Goal: Task Accomplishment & Management: Use online tool/utility

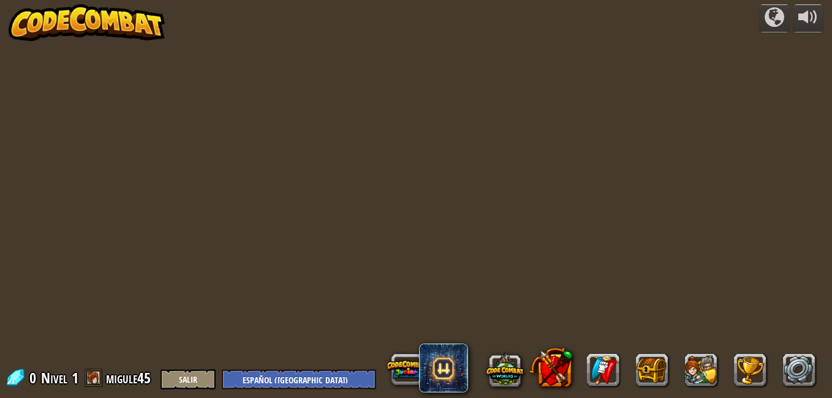
select select "es-419"
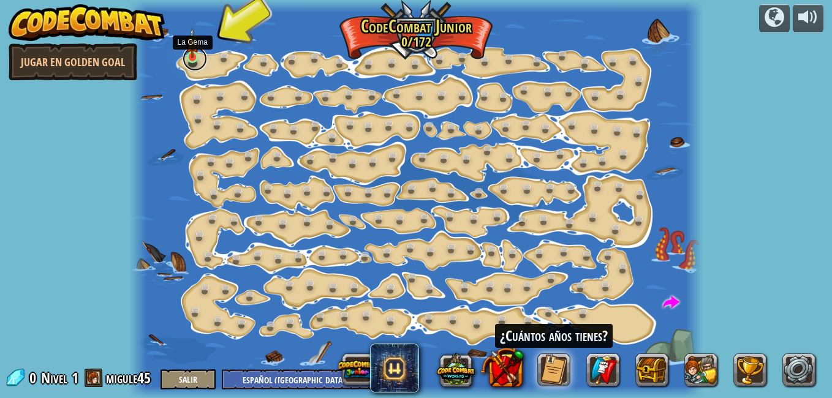
click at [188, 61] on link at bounding box center [195, 59] width 25 height 25
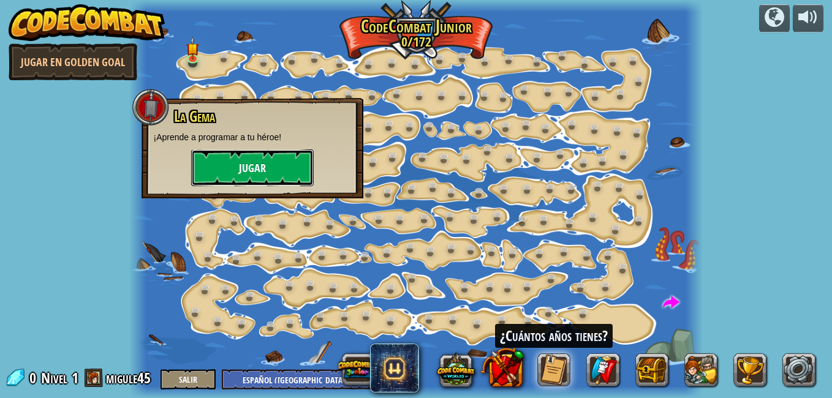
click at [249, 166] on button "Jugar" at bounding box center [252, 168] width 123 height 37
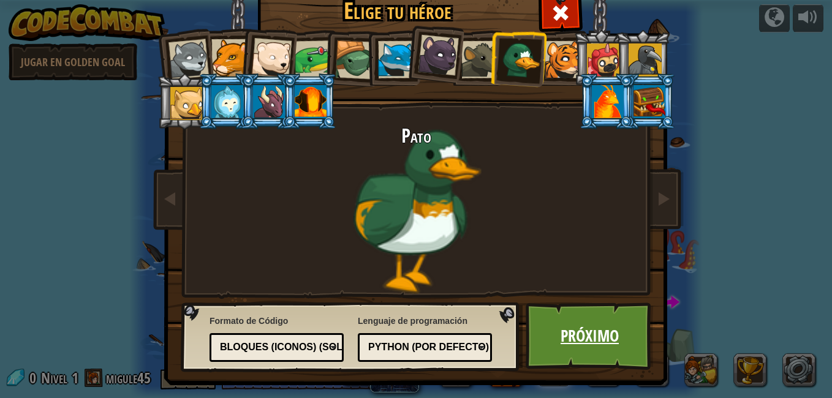
click at [568, 344] on link "Próximo" at bounding box center [590, 336] width 128 height 67
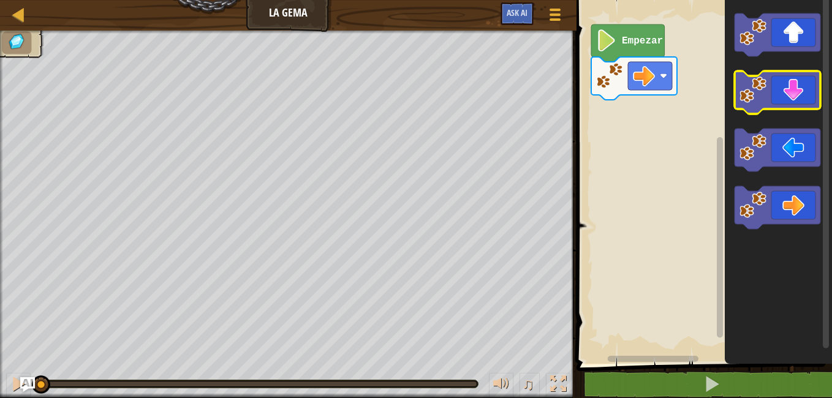
click at [799, 85] on icon "Espacio de trabajo de Blockly" at bounding box center [778, 92] width 86 height 43
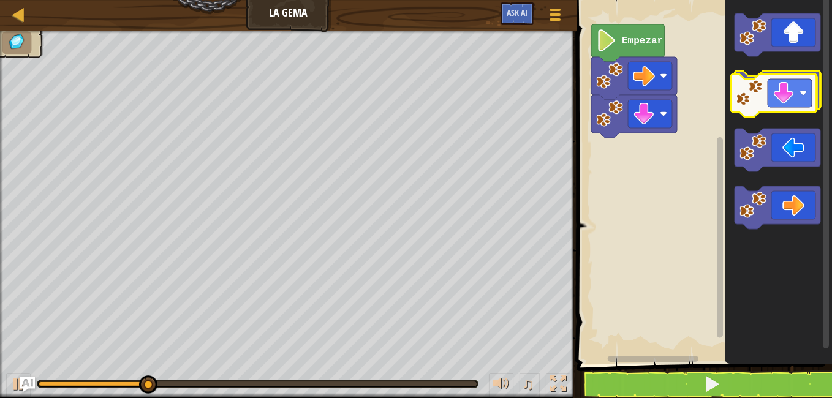
click at [796, 88] on icon "Espacio de trabajo de Blockly" at bounding box center [778, 92] width 86 height 43
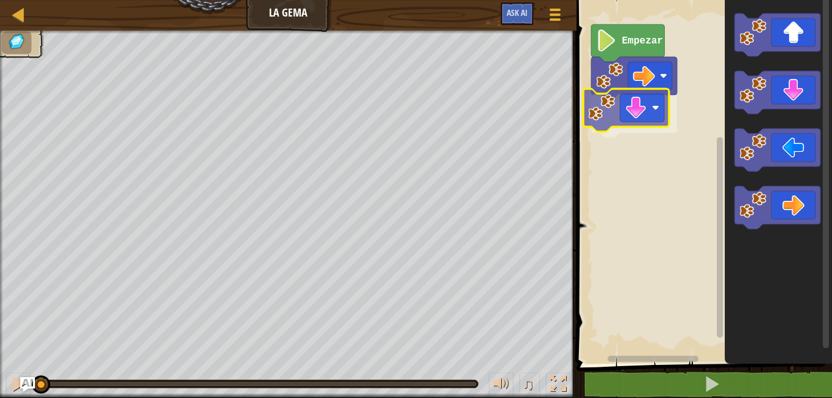
click at [623, 112] on div "Empezar" at bounding box center [702, 179] width 259 height 370
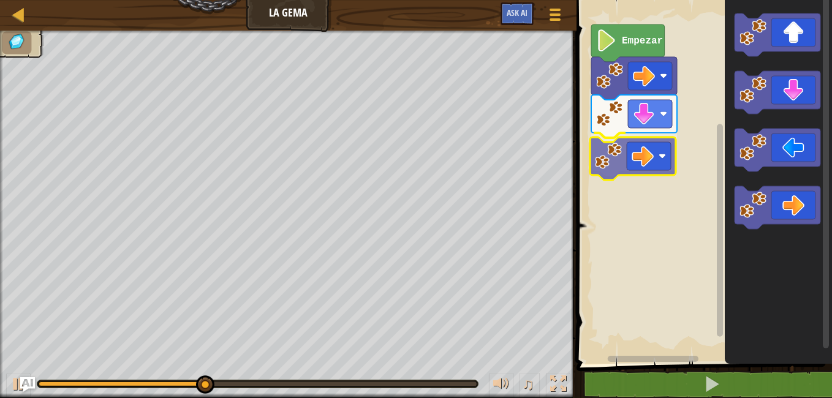
click at [636, 145] on div "Empezar" at bounding box center [702, 179] width 259 height 370
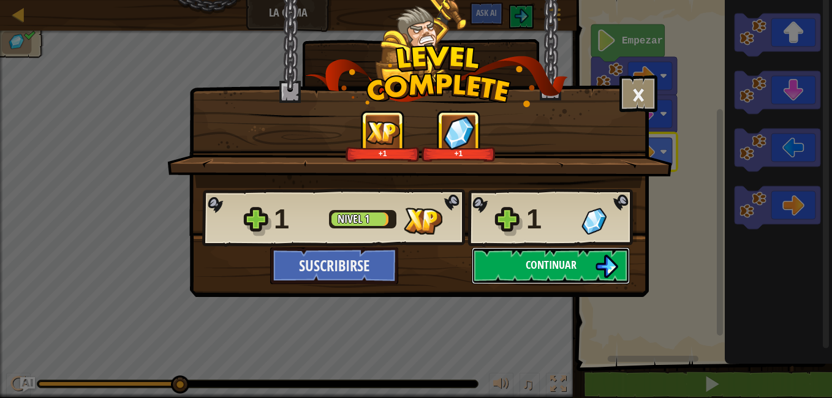
click at [553, 259] on span "Continuar" at bounding box center [551, 264] width 51 height 15
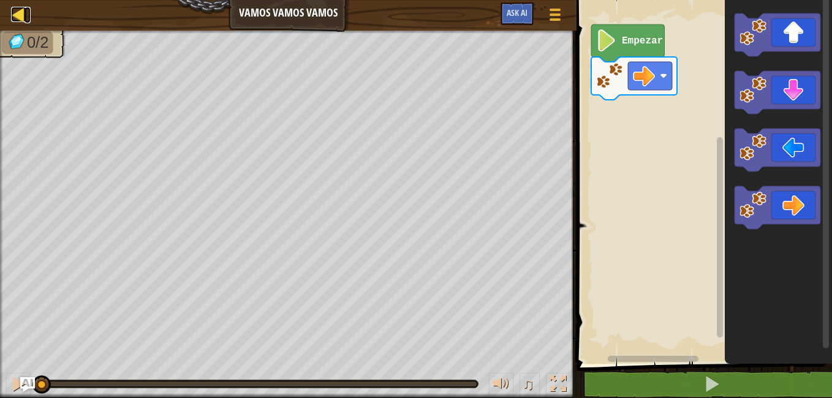
click at [11, 14] on div at bounding box center [18, 14] width 15 height 15
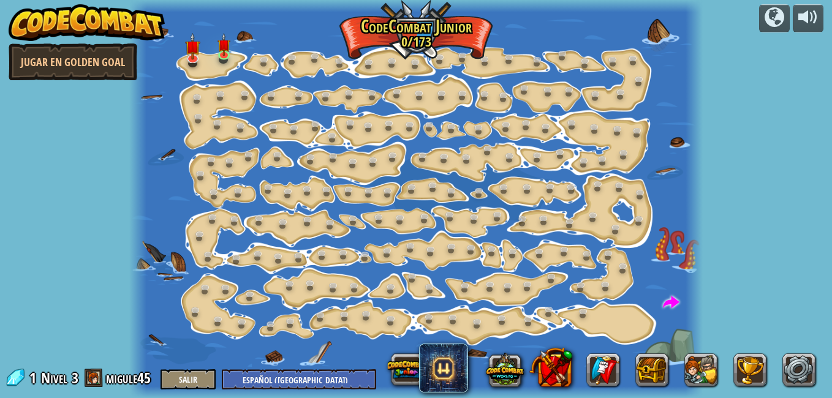
select select "es-419"
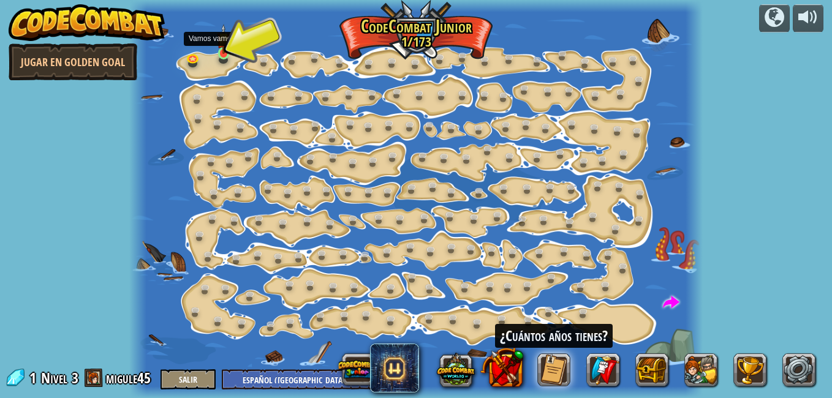
click at [219, 51] on img at bounding box center [223, 39] width 13 height 31
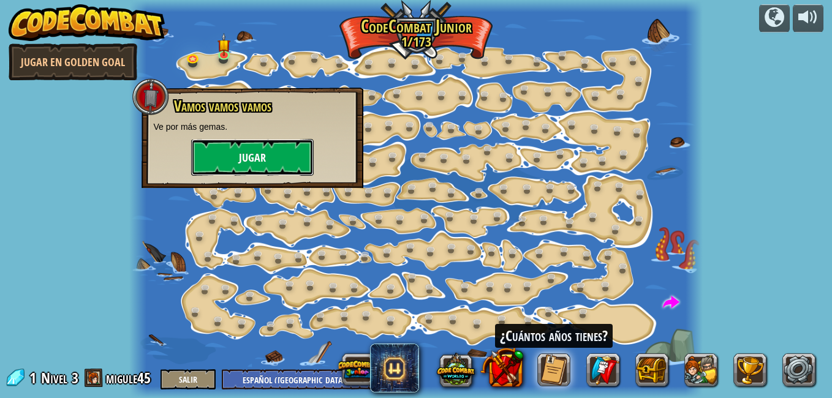
click at [265, 164] on button "Jugar" at bounding box center [252, 157] width 123 height 37
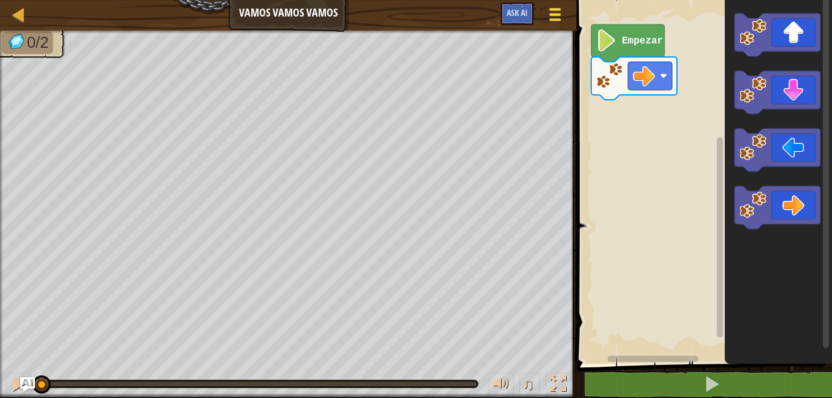
click at [555, 15] on span at bounding box center [556, 14] width 12 height 2
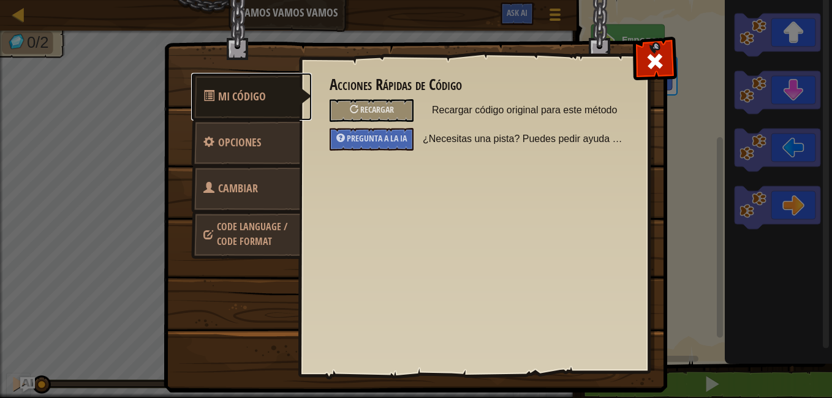
click at [232, 101] on span "Mi Código" at bounding box center [242, 96] width 48 height 15
click at [248, 153] on link "Opciones" at bounding box center [245, 143] width 109 height 48
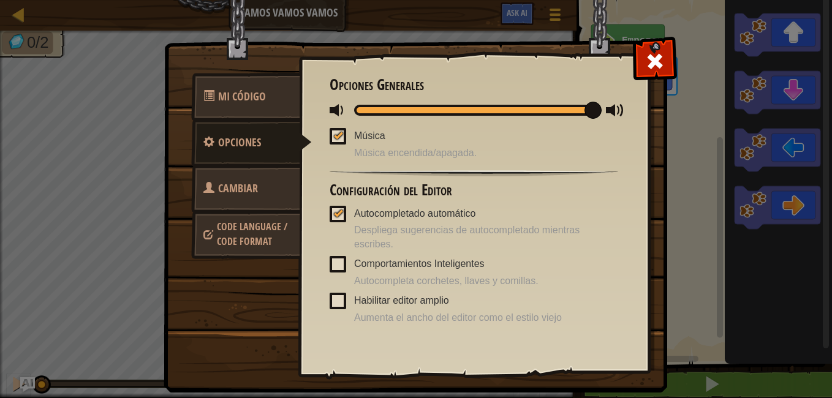
click at [251, 231] on span "Code Language / Code Format" at bounding box center [252, 234] width 70 height 28
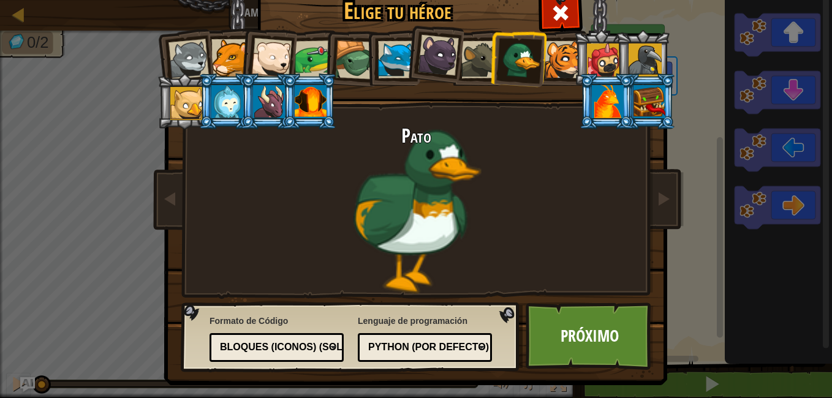
click at [266, 351] on div "Bloques (iconos) (Solo Junior)" at bounding box center [273, 348] width 106 height 14
click at [568, 329] on link "Próximo" at bounding box center [590, 336] width 128 height 67
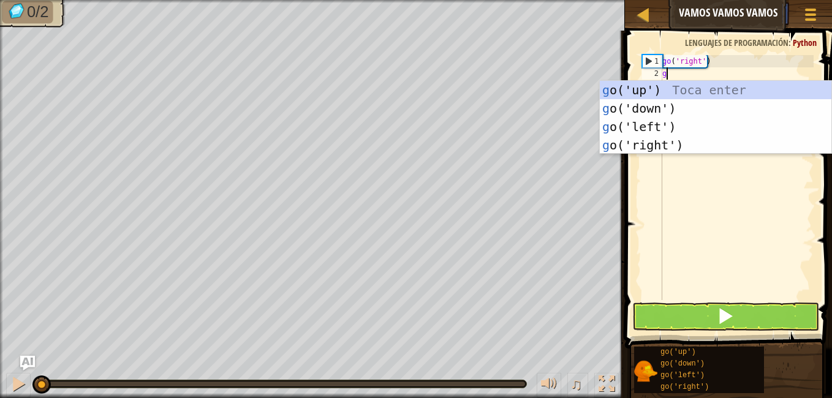
scroll to position [6, 0]
type textarea "go"
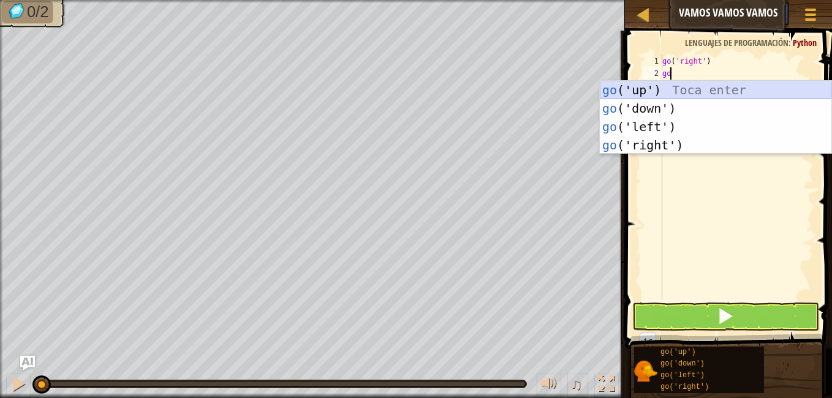
click at [666, 89] on div "go ('up') Toca enter go ('down') Toca enter go ('left') Toca enter go ('right')…" at bounding box center [716, 136] width 232 height 110
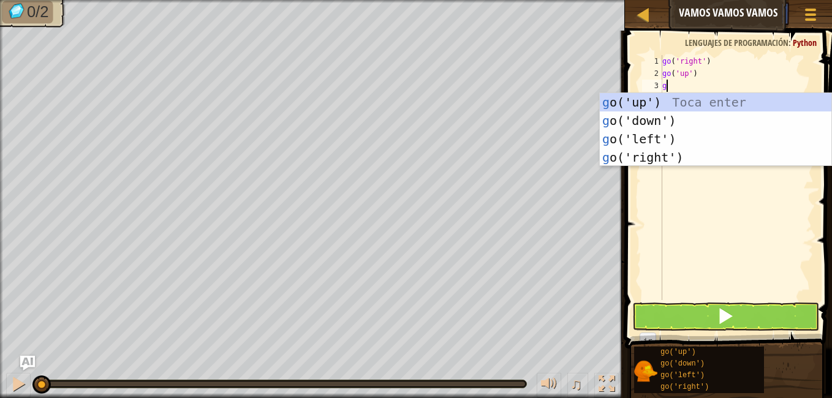
type textarea "go"
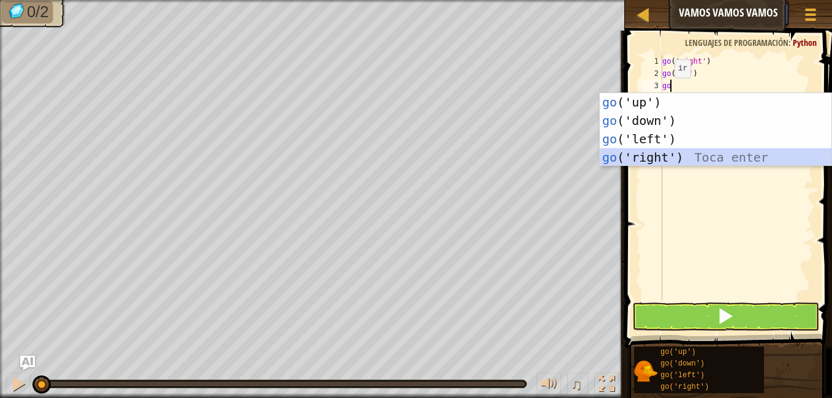
click at [658, 150] on div "go ('up') Toca enter go ('down') Toca enter go ('left') Toca enter go ('right')…" at bounding box center [716, 148] width 232 height 110
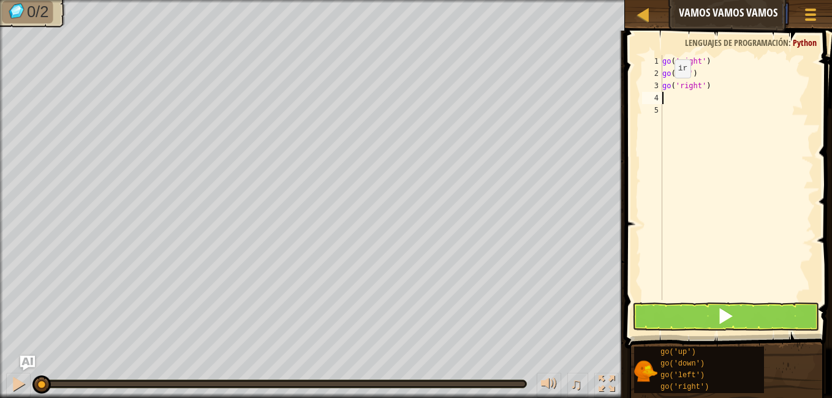
type textarea "go"
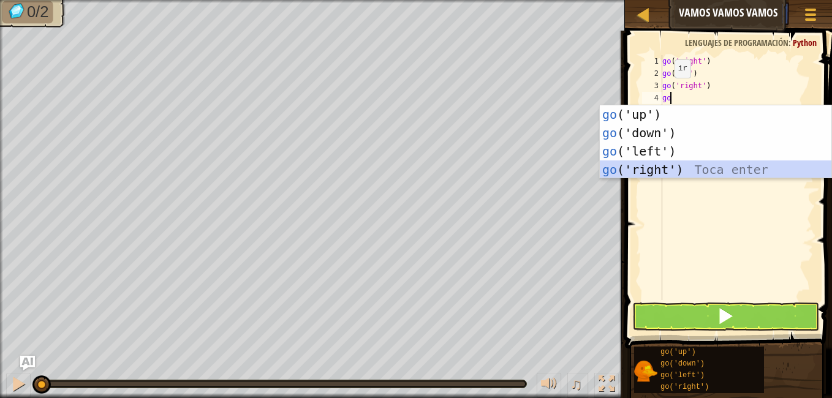
click at [687, 169] on div "go ('up') Toca enter go ('down') Toca enter go ('left') Toca enter go ('right')…" at bounding box center [716, 160] width 232 height 110
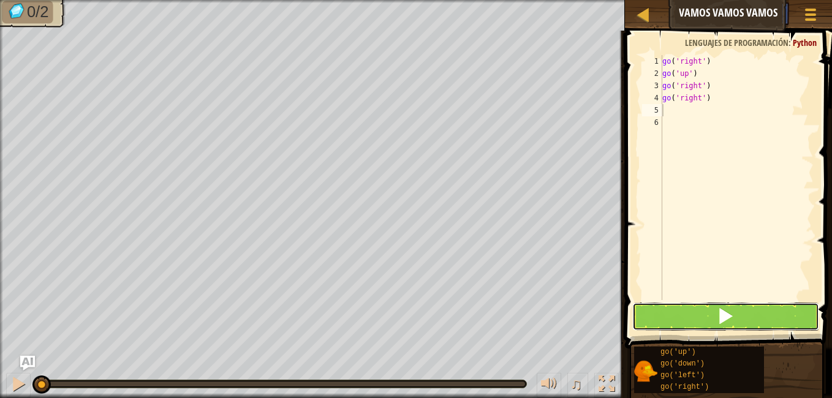
click at [686, 313] on button at bounding box center [726, 317] width 187 height 28
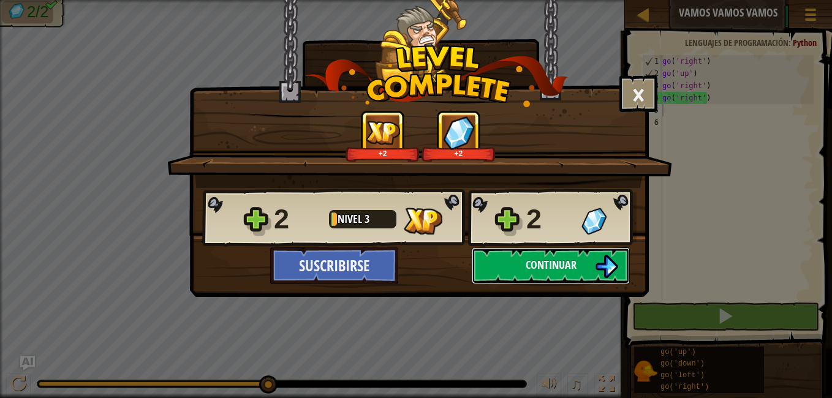
click at [509, 272] on button "Continuar" at bounding box center [551, 266] width 158 height 37
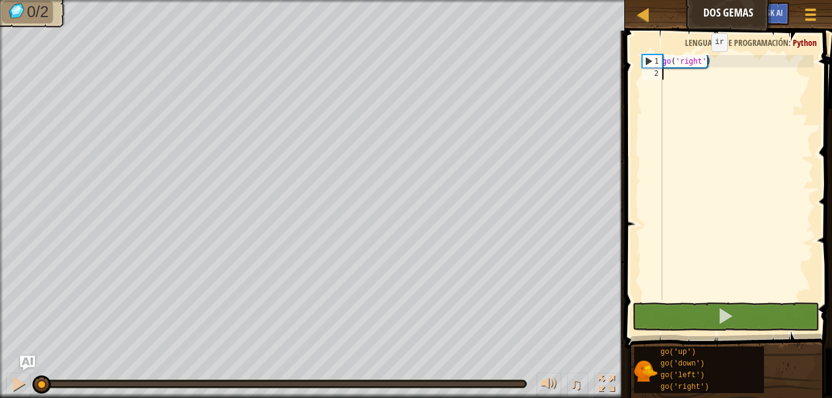
click at [701, 64] on div "go ( 'right' )" at bounding box center [737, 190] width 154 height 270
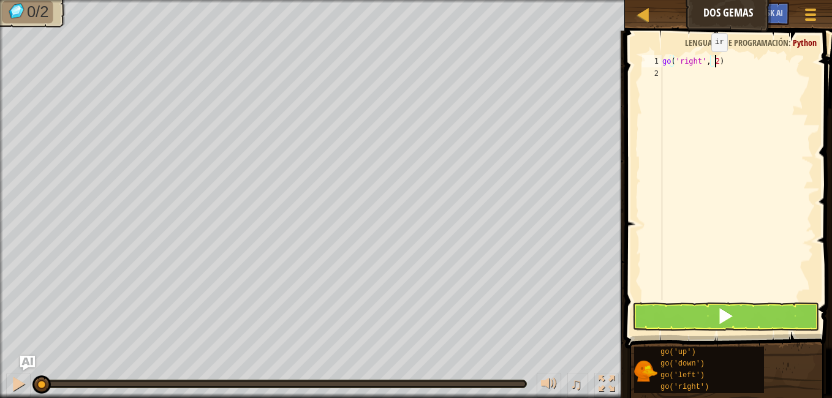
scroll to position [6, 4]
type textarea "go('right', 3)"
click at [671, 74] on div "go ( 'right' , 3 )" at bounding box center [737, 190] width 154 height 270
type textarea "go u"
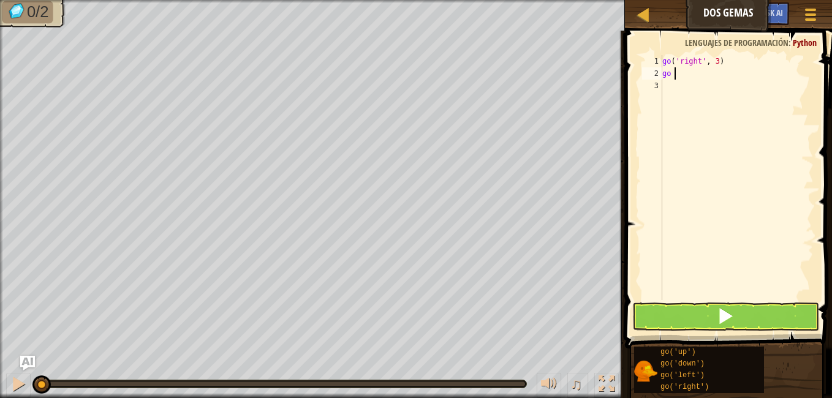
scroll to position [6, 1]
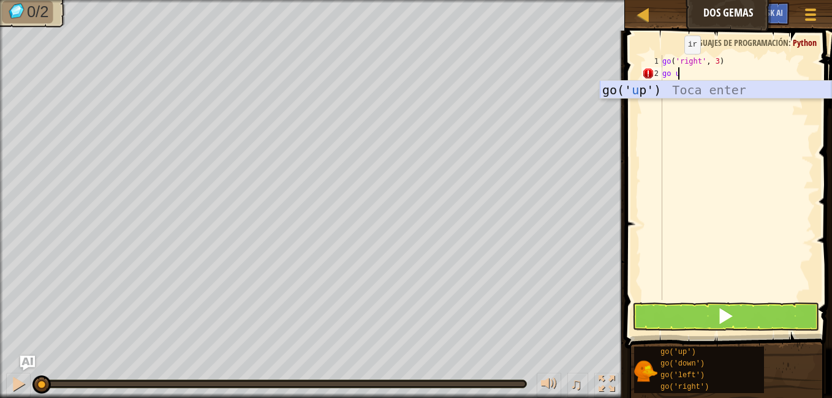
click at [638, 86] on div "go(' u p') Toca enter" at bounding box center [716, 108] width 232 height 55
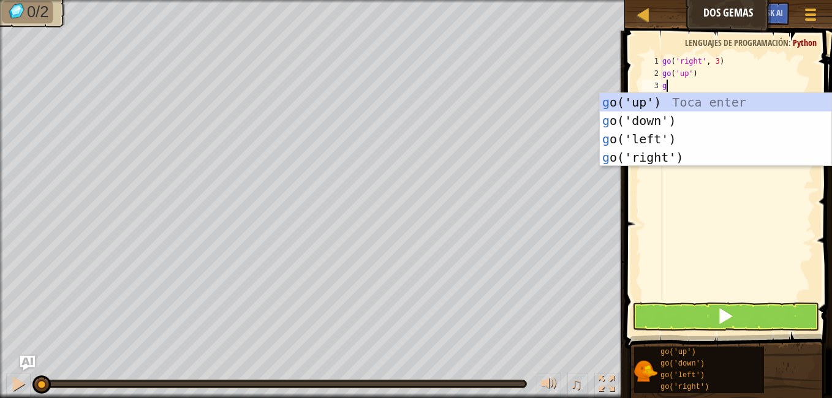
type textarea "go"
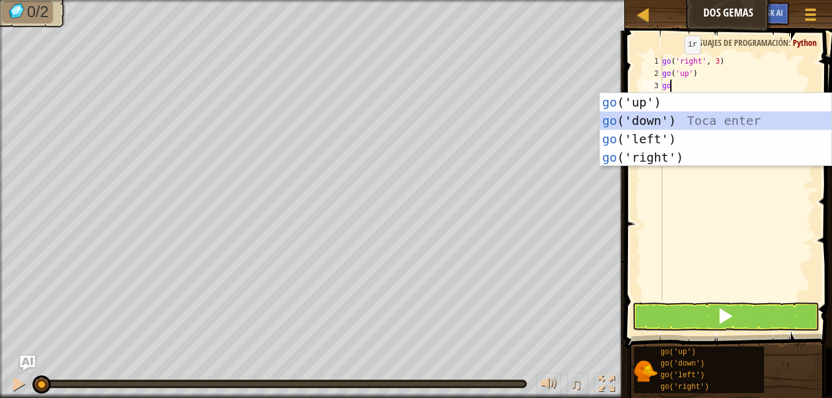
click at [652, 120] on div "go ('up') Toca enter go ('down') Toca enter go ('left') Toca enter go ('right')…" at bounding box center [716, 148] width 232 height 110
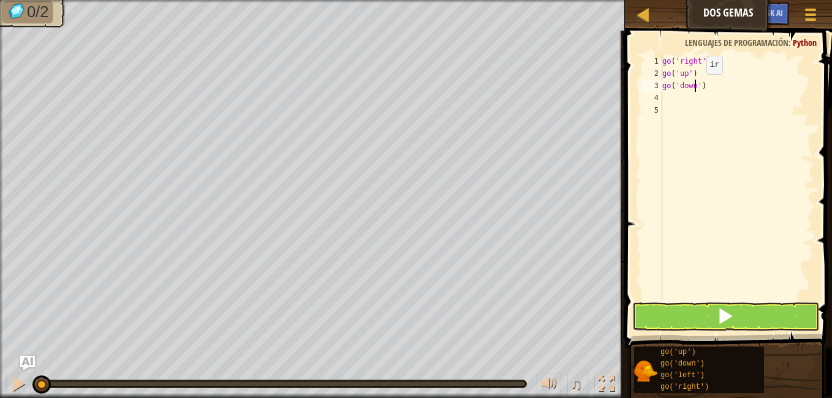
click at [696, 86] on div "go ( 'right' , 3 ) go ( 'up' ) go ( 'down' )" at bounding box center [737, 190] width 154 height 270
click at [698, 86] on div "go ( 'right' , 3 ) go ( 'up' ) go ( 'down' )" at bounding box center [737, 190] width 154 height 270
type textarea "go('down', 2)"
click at [683, 310] on button at bounding box center [726, 317] width 187 height 28
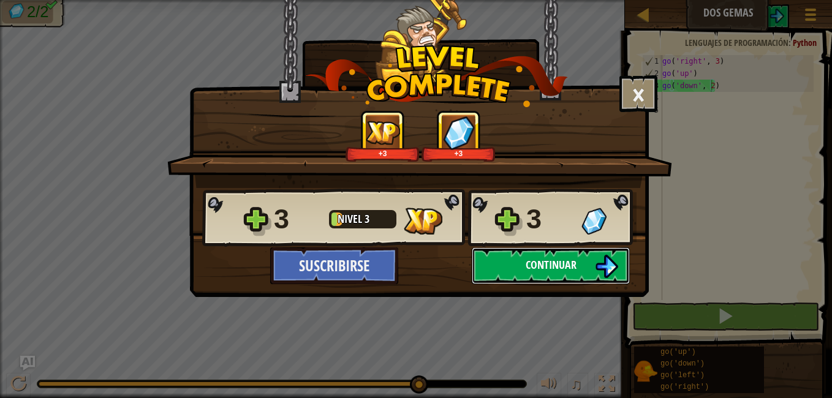
click at [520, 262] on button "Continuar" at bounding box center [551, 266] width 158 height 37
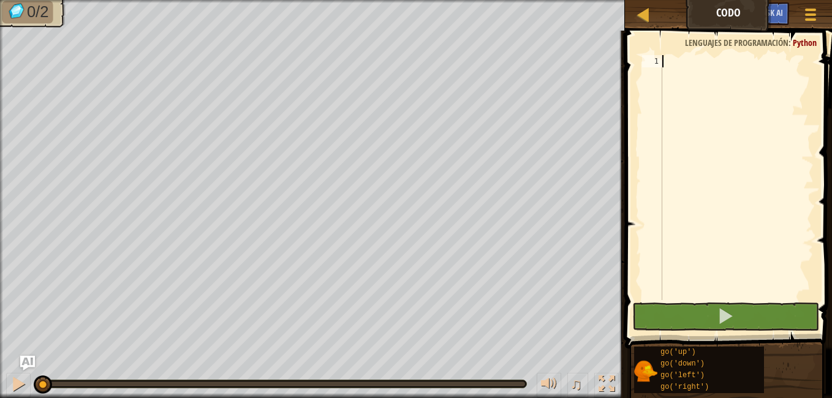
type textarea "go"
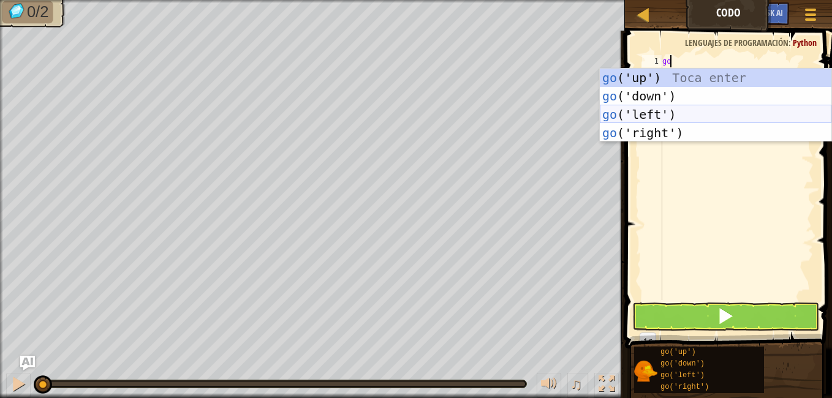
click at [664, 106] on div "go ('up') Toca enter go ('down') Toca enter go ('left') Toca enter go ('right')…" at bounding box center [716, 124] width 232 height 110
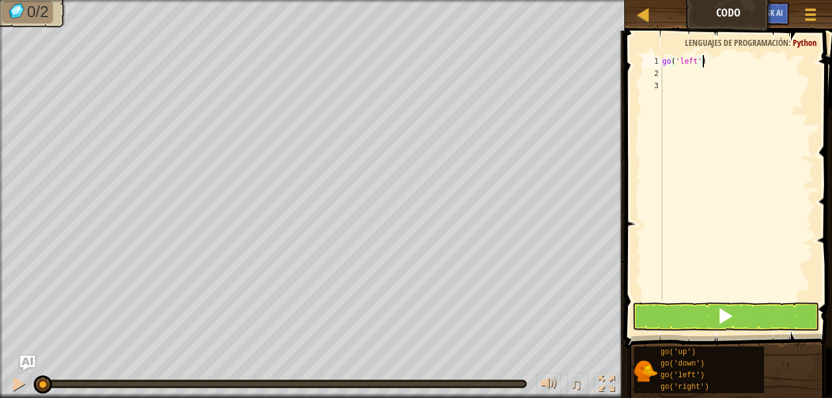
click at [705, 58] on div "go ( 'left' )" at bounding box center [737, 190] width 154 height 270
type textarea "g"
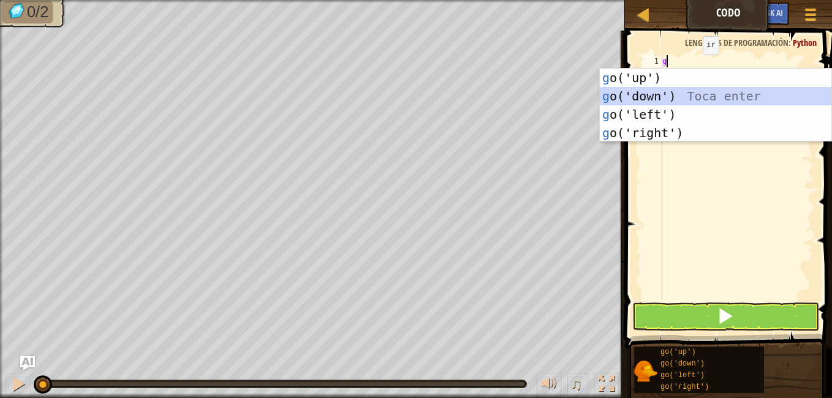
click at [656, 95] on div "g o('up') Toca enter g o('down') Toca enter g o('left') Toca enter g o('right')…" at bounding box center [716, 124] width 232 height 110
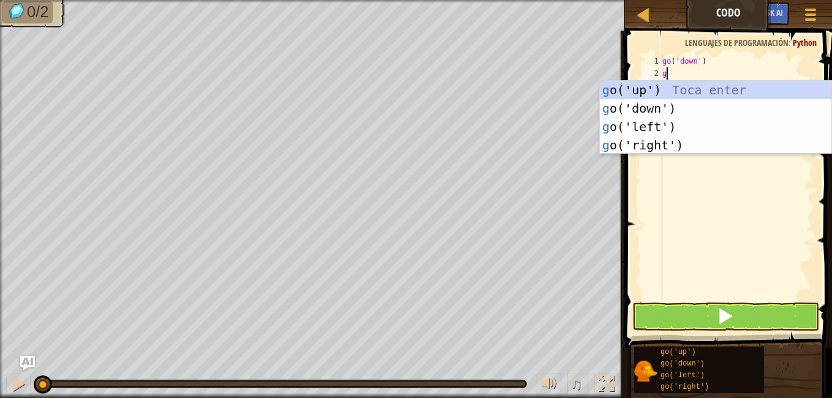
type textarea "go"
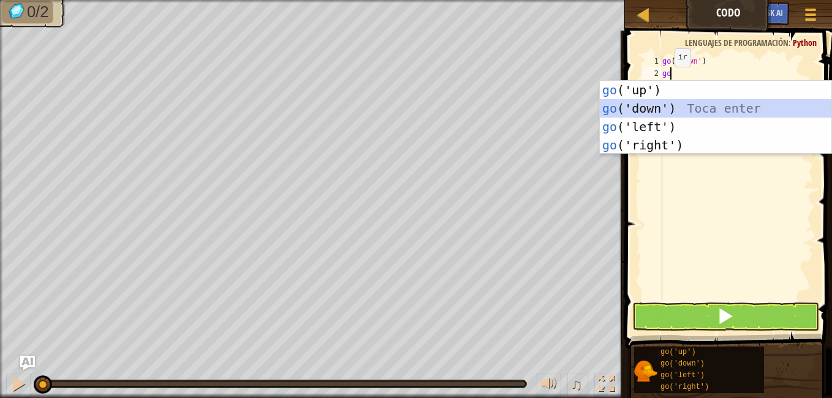
click at [638, 112] on div "go ('up') Toca enter go ('down') Toca enter go ('left') Toca enter go ('right')…" at bounding box center [716, 136] width 232 height 110
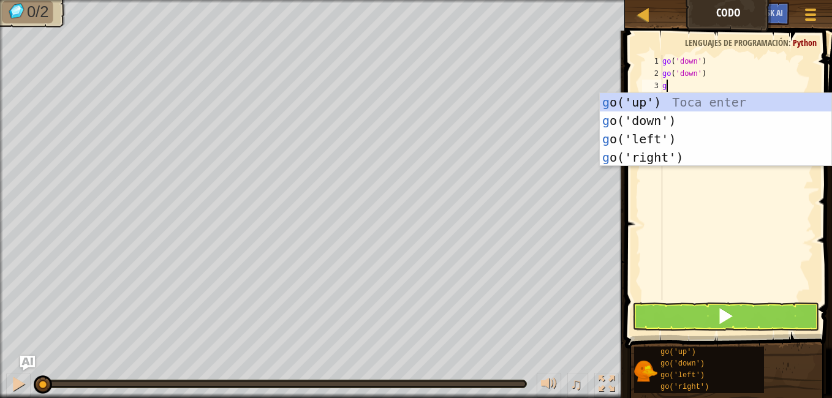
type textarea "go"
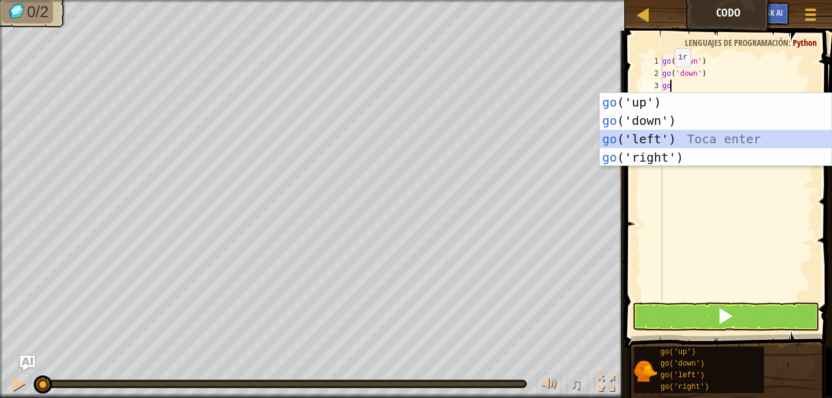
click at [658, 139] on div "go ('up') Toca enter go ('down') Toca enter go ('left') Toca enter go ('right')…" at bounding box center [716, 148] width 232 height 110
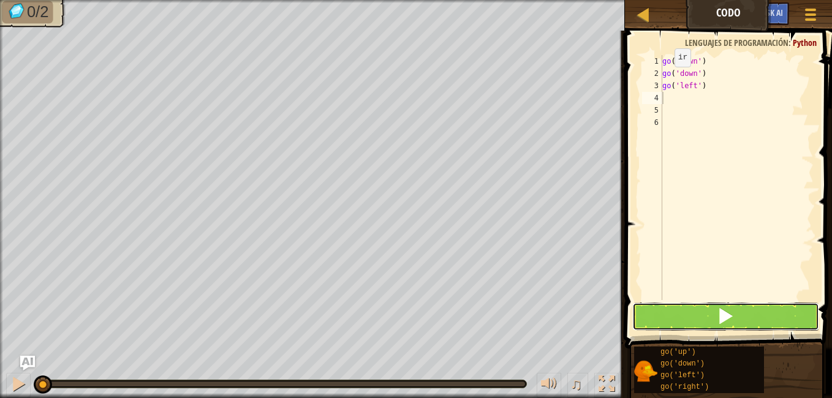
click at [671, 310] on button at bounding box center [726, 317] width 187 height 28
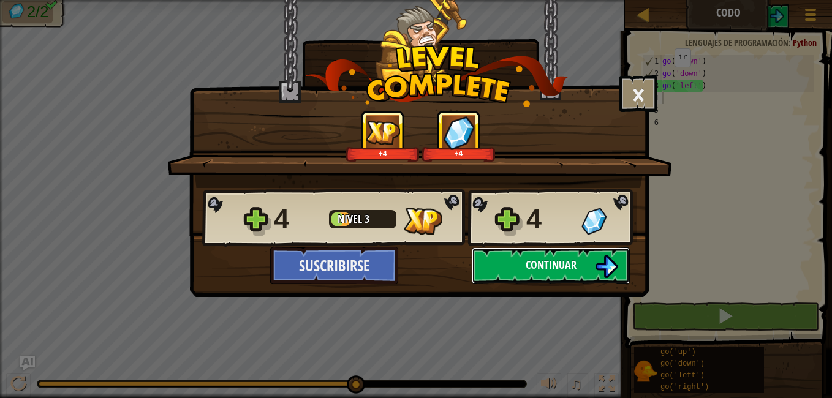
click at [534, 266] on span "Continuar" at bounding box center [551, 264] width 51 height 15
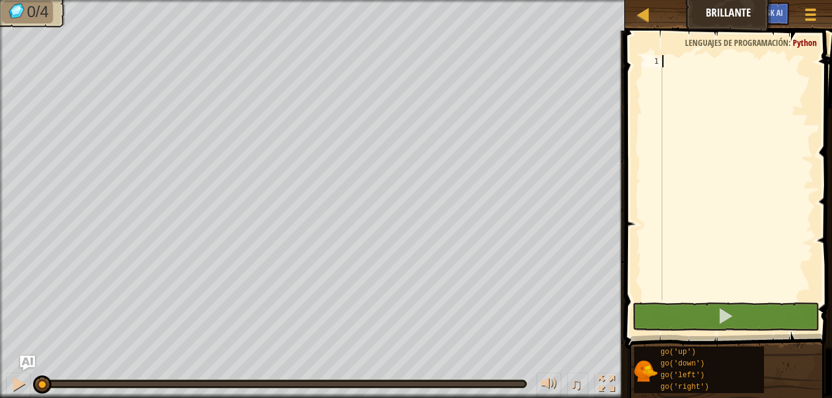
scroll to position [6, 0]
type textarea "go"
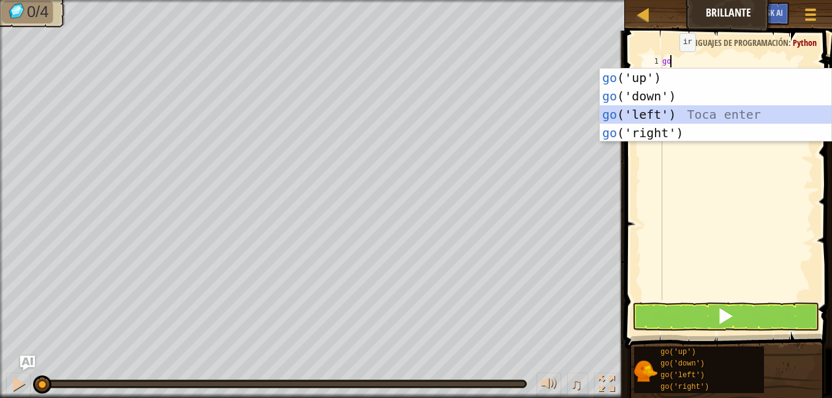
click at [667, 113] on div "go ('up') Toca enter go ('down') Toca enter go ('left') Toca enter go ('right')…" at bounding box center [716, 124] width 232 height 110
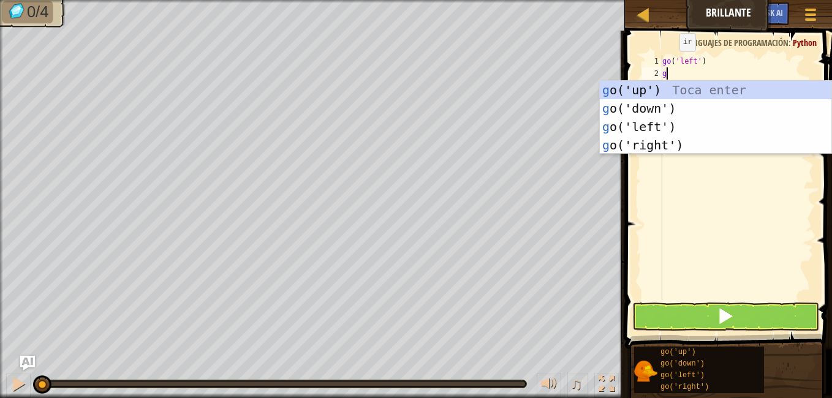
type textarea "go"
click at [650, 127] on div "go ('up') Toca enter go ('down') Toca enter go ('left') Toca enter go ('right')…" at bounding box center [716, 136] width 232 height 110
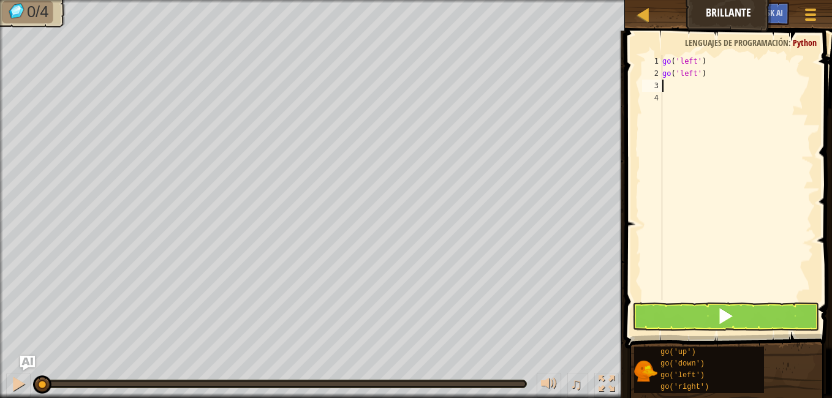
type textarea "go"
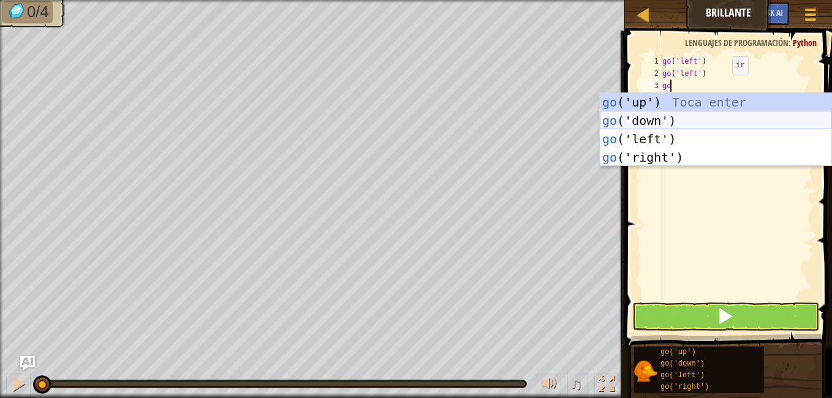
click at [673, 121] on div "go ('up') Toca enter go ('down') Toca enter go ('left') Toca enter go ('right')…" at bounding box center [716, 148] width 232 height 110
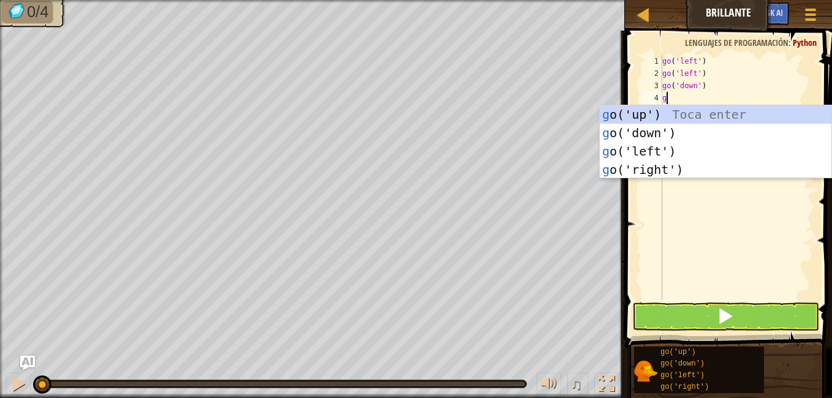
type textarea "go"
click at [633, 169] on div "go ('up') Toca enter go ('down') Toca enter go ('left') Toca enter go ('right')…" at bounding box center [716, 160] width 232 height 110
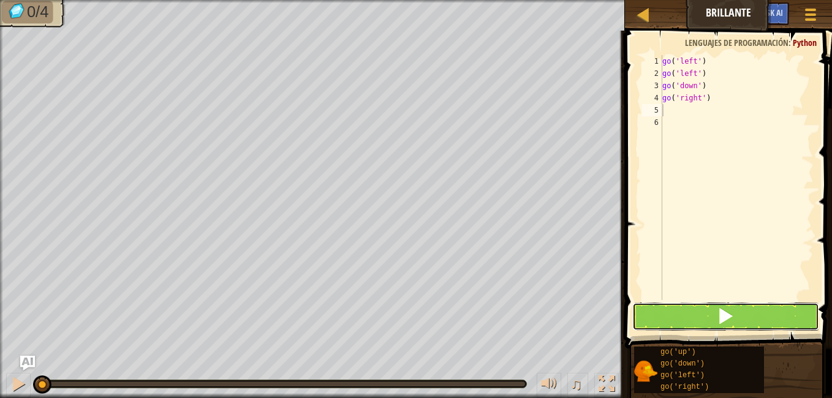
click at [720, 314] on span at bounding box center [725, 316] width 17 height 17
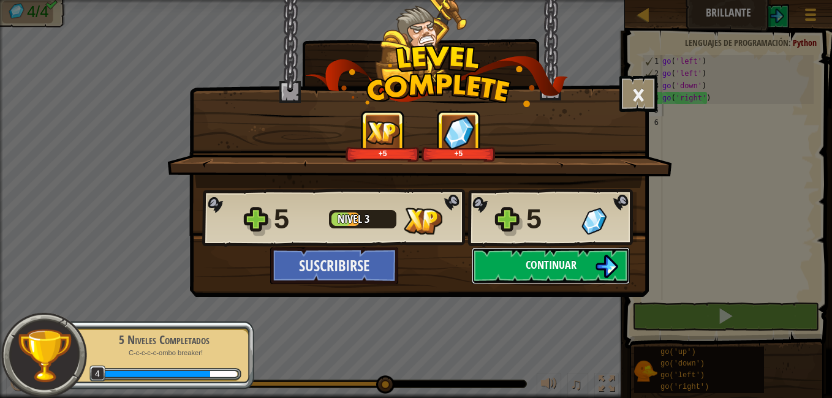
click at [510, 259] on button "Continuar" at bounding box center [551, 266] width 158 height 37
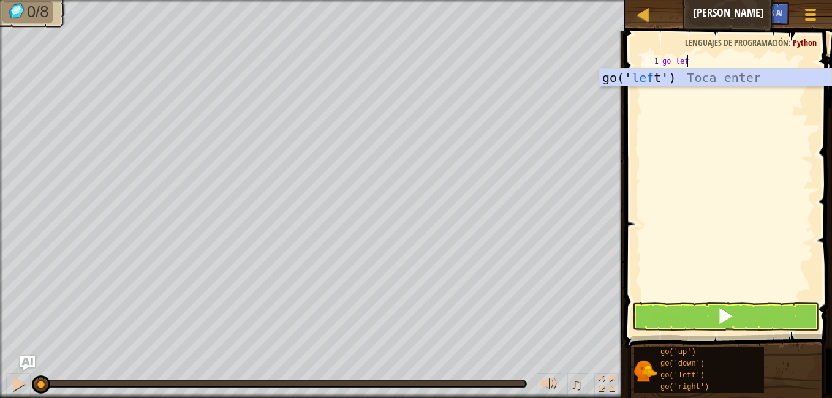
scroll to position [6, 1]
type textarea "go left"
click at [644, 78] on div "go(' left ') Toca enter" at bounding box center [716, 96] width 232 height 55
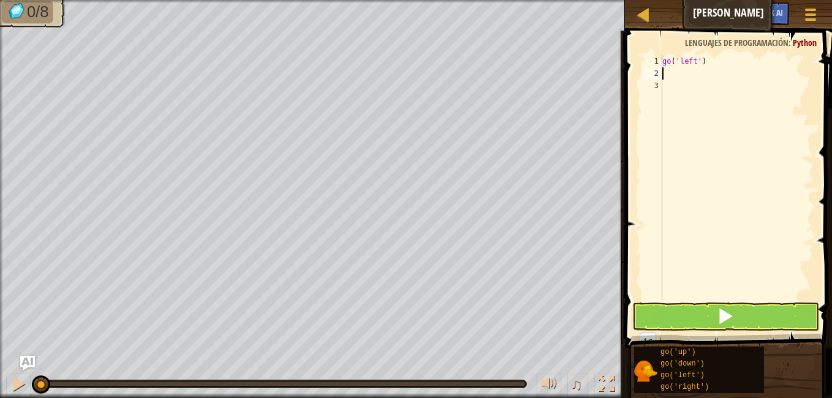
scroll to position [6, 0]
type textarea "go('"
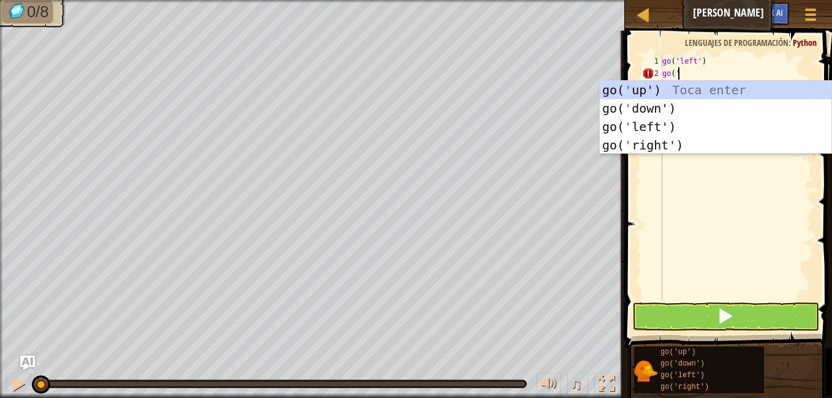
scroll to position [6, 1]
click at [629, 85] on div "go( ' up') Toca enter go( ' down') Toca enter go( ' left') Toca enter go( ' rig…" at bounding box center [716, 136] width 232 height 110
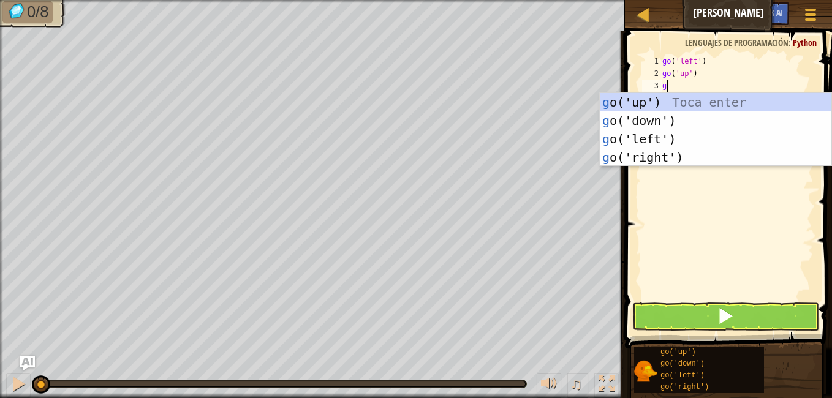
type textarea "go"
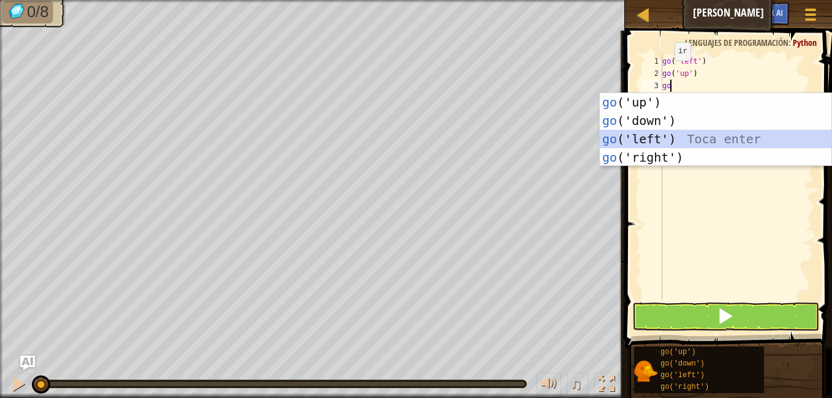
click at [645, 131] on div "go ('up') Toca enter go ('down') Toca enter go ('left') Toca enter go ('right')…" at bounding box center [716, 148] width 232 height 110
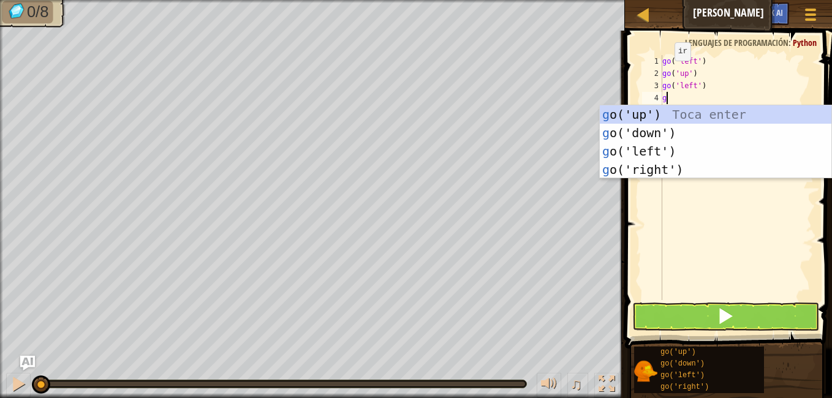
type textarea "go"
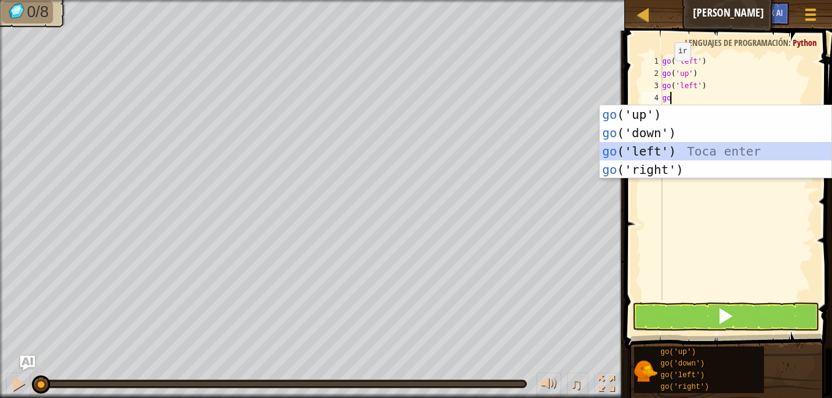
click at [648, 145] on div "go ('up') Toca enter go ('down') Toca enter go ('left') Toca enter go ('right')…" at bounding box center [716, 160] width 232 height 110
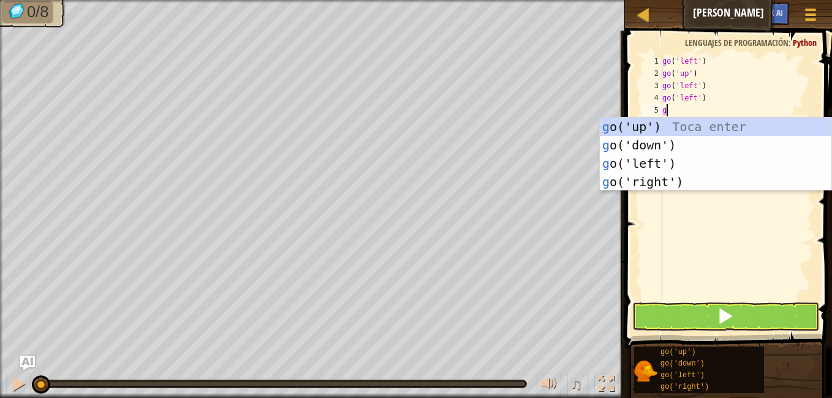
type textarea "go"
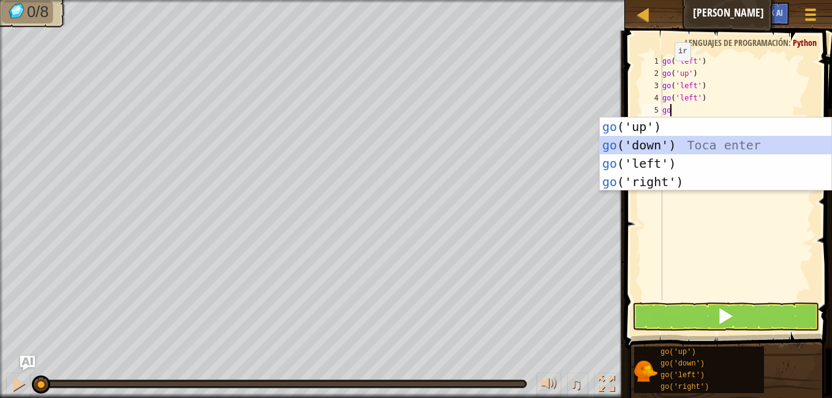
click at [643, 142] on div "go ('up') Toca enter go ('down') Toca enter go ('left') Toca enter go ('right')…" at bounding box center [716, 173] width 232 height 110
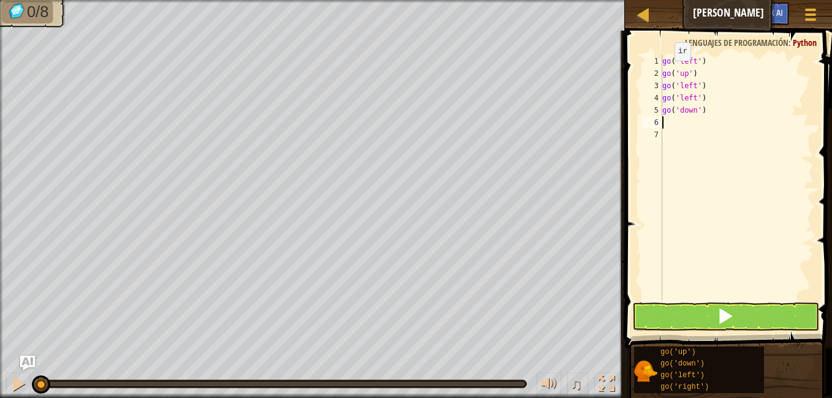
type textarea "go"
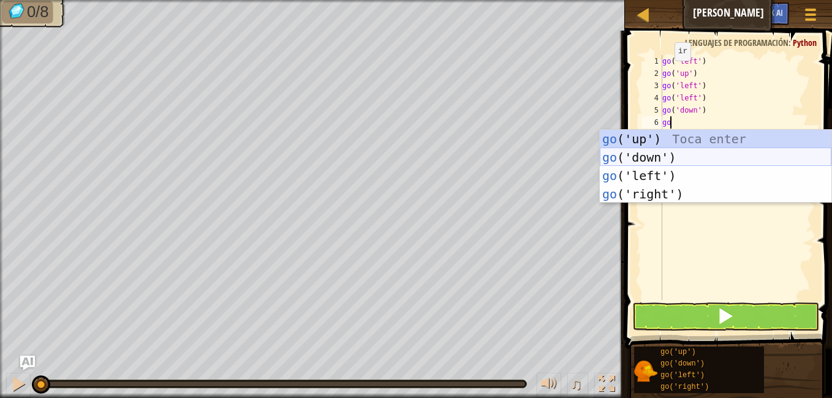
click at [644, 156] on div "go ('up') Toca enter go ('down') Toca enter go ('left') Toca enter go ('right')…" at bounding box center [716, 185] width 232 height 110
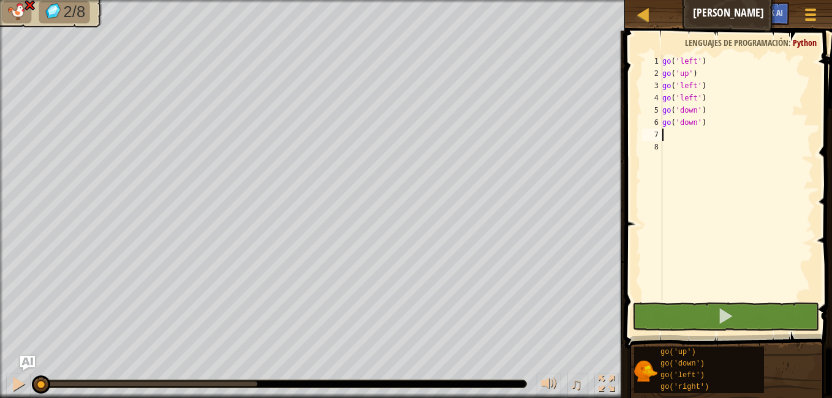
click at [710, 59] on div "go ( 'left' ) go ( 'up' ) go ( 'left' ) go ( 'left' ) go ( 'down' ) go ( 'down'…" at bounding box center [737, 190] width 154 height 270
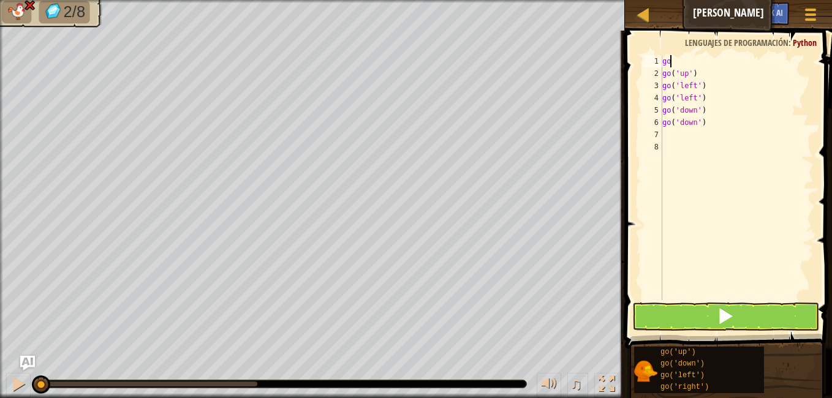
type textarea "g"
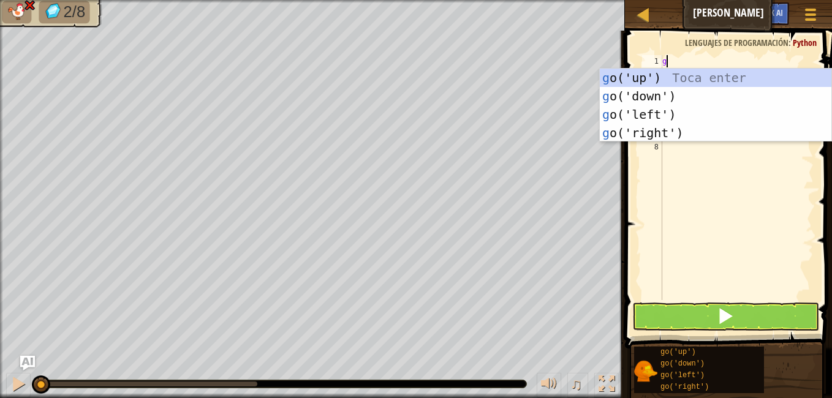
type textarea "go"
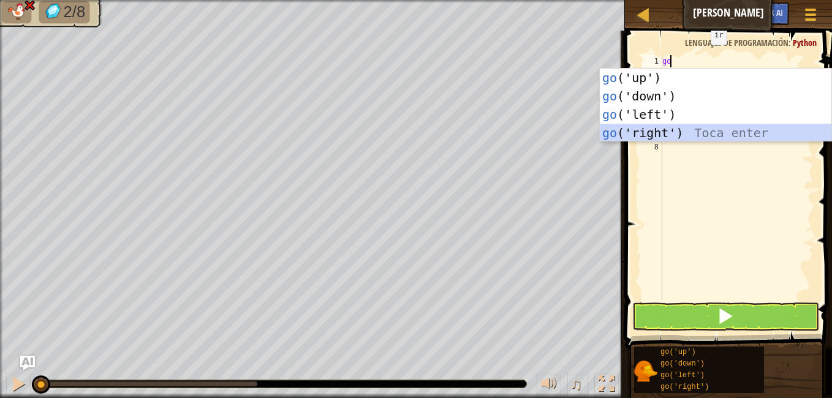
click at [667, 133] on div "go ('up') Toca enter go ('down') Toca enter go ('left') Toca enter go ('right')…" at bounding box center [716, 124] width 232 height 110
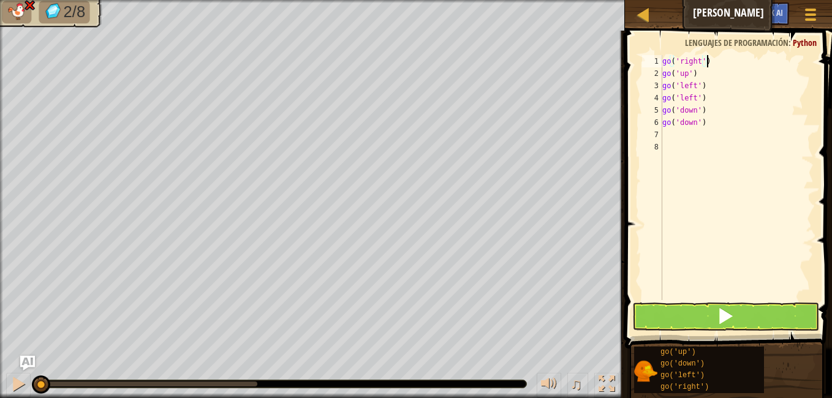
type textarea "go('right')"
click at [725, 308] on span at bounding box center [725, 316] width 17 height 17
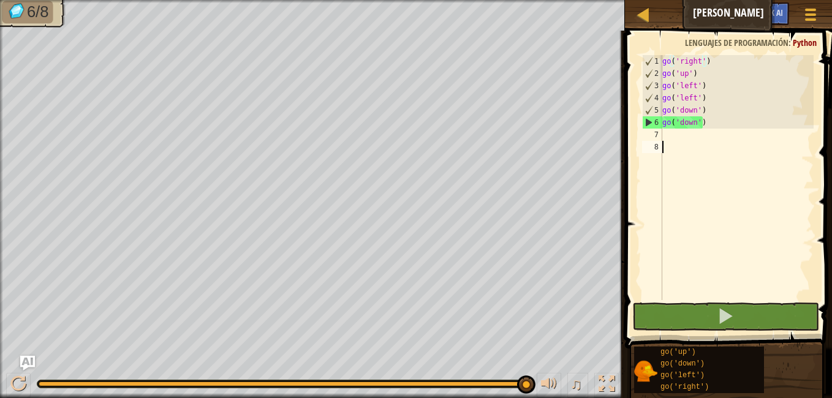
click at [672, 142] on div "go ( 'right' ) go ( 'up' ) go ( 'left' ) go ( 'left' ) go ( 'down' ) go ( 'down…" at bounding box center [737, 190] width 154 height 270
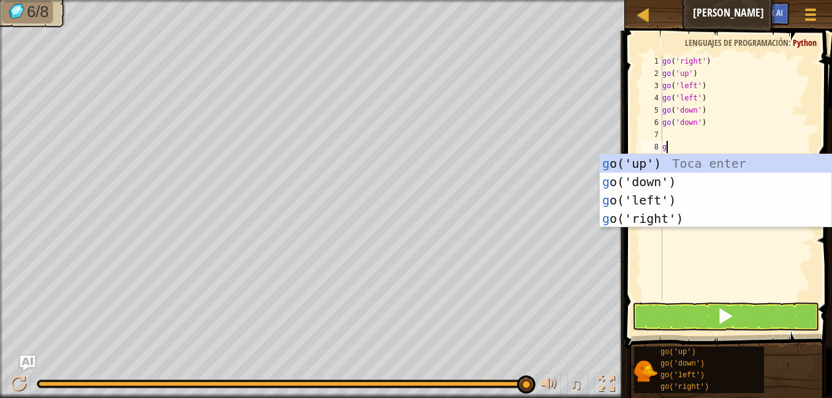
type textarea "go"
click at [650, 216] on div "go ('up') Toca enter go ('down') Toca enter go ('left') Toca enter go ('right')…" at bounding box center [716, 209] width 232 height 110
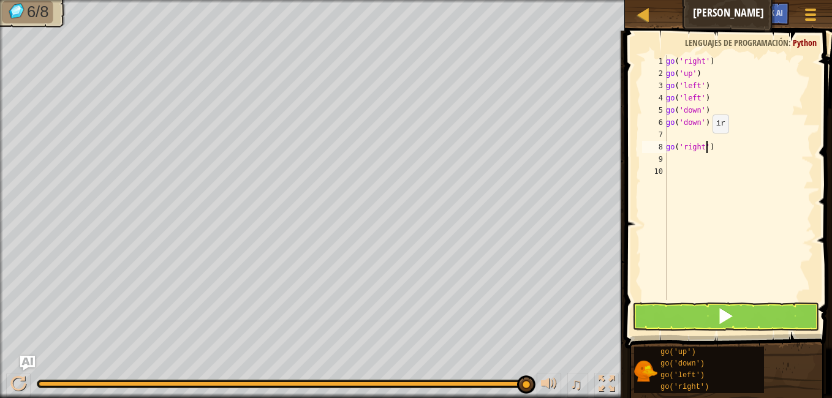
click at [706, 145] on div "go ( 'right' ) go ( 'up' ) go ( 'left' ) go ( 'left' ) go ( 'down' ) go ( 'down…" at bounding box center [739, 190] width 150 height 270
type textarea "go('right'2)"
click at [685, 137] on div "go ( 'right' ) go ( 'up' ) go ( 'left' ) go ( 'left' ) go ( 'down' ) go ( 'down…" at bounding box center [739, 190] width 150 height 270
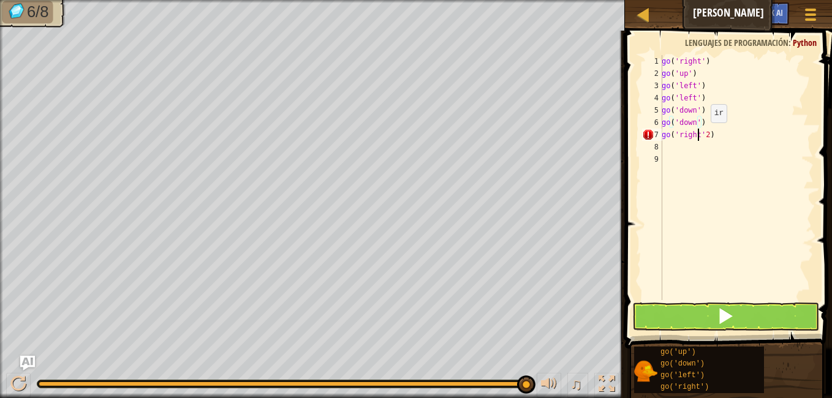
click at [700, 135] on div "go ( 'right' ) go ( 'up' ) go ( 'left' ) go ( 'left' ) go ( 'down' ) go ( 'down…" at bounding box center [737, 190] width 154 height 270
click at [701, 135] on div "go ( 'right' ) go ( 'up' ) go ( 'left' ) go ( 'left' ) go ( 'down' ) go ( 'down…" at bounding box center [737, 190] width 154 height 270
click at [701, 135] on div "go ( 'right' ) go ( 'up' ) go ( 'left' ) go ( 'left' ) go ( 'down' ) go ( 'down…" at bounding box center [737, 177] width 154 height 245
type textarea "go('right', 2)"
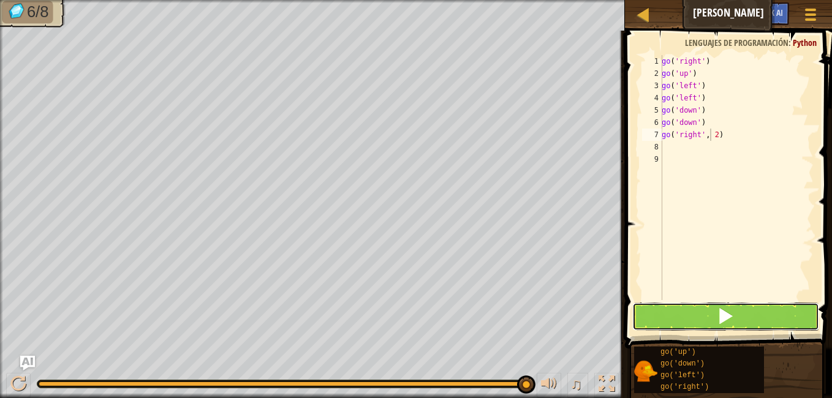
click at [676, 303] on button at bounding box center [726, 317] width 187 height 28
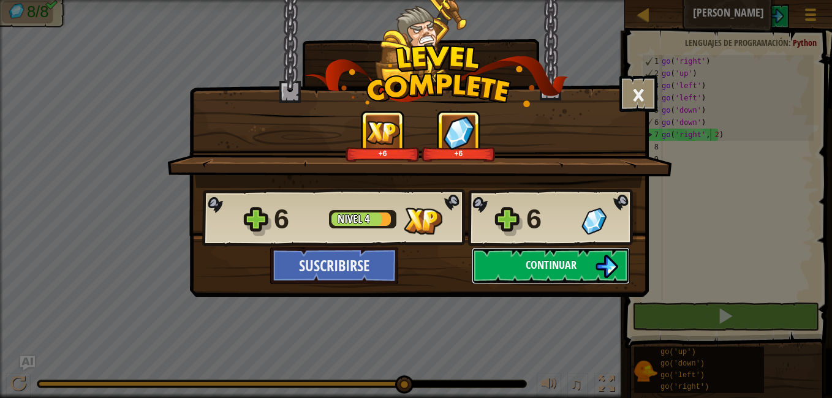
click at [521, 261] on button "Continuar" at bounding box center [551, 266] width 158 height 37
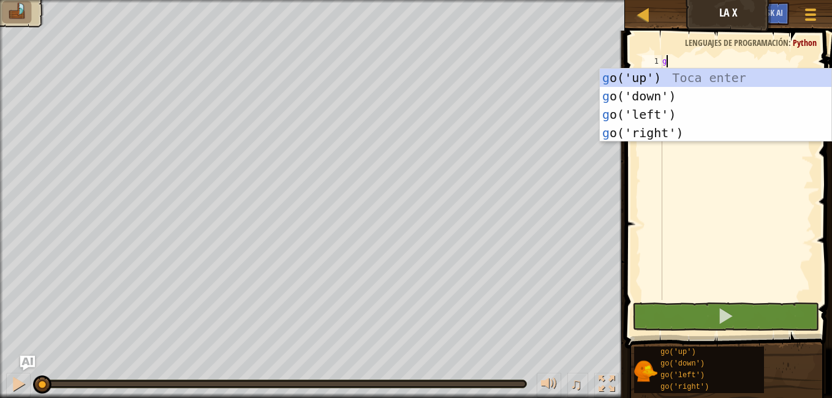
scroll to position [6, 0]
type textarea "go"
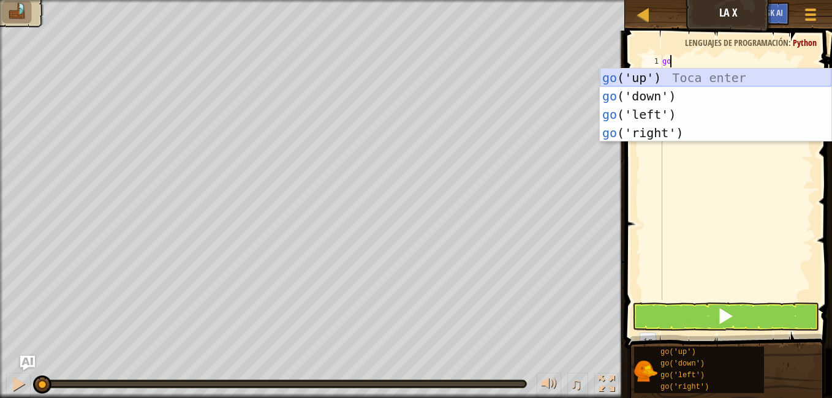
click at [641, 75] on div "go ('up') Toca enter go ('down') Toca enter go ('left') Toca enter go ('right')…" at bounding box center [716, 124] width 232 height 110
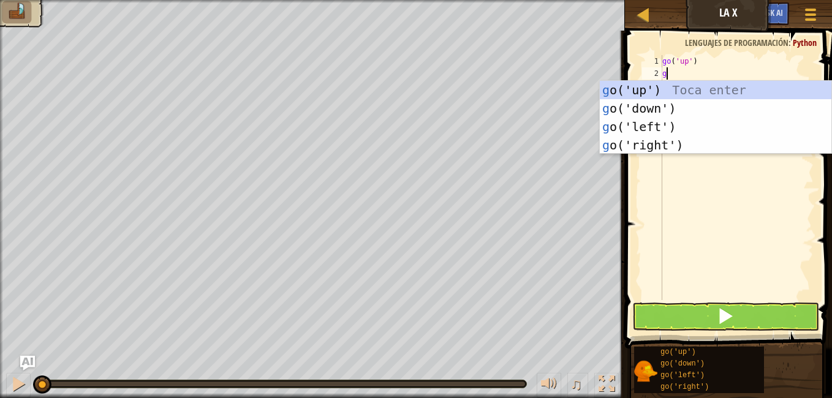
type textarea "go"
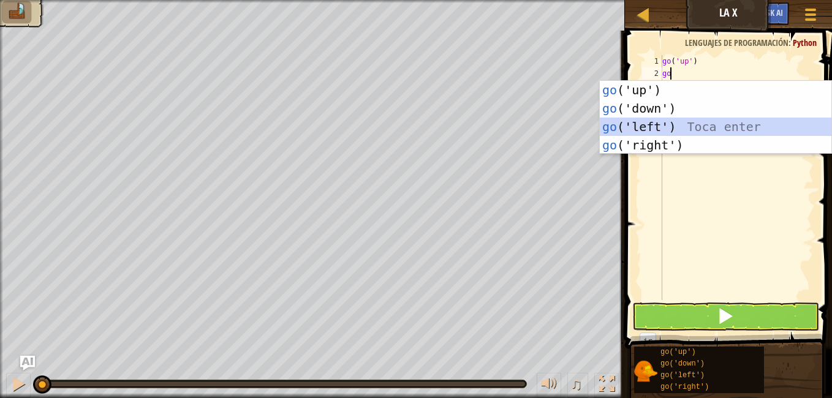
click at [644, 126] on div "go ('up') Toca enter go ('down') Toca enter go ('left') Toca enter go ('right')…" at bounding box center [716, 136] width 232 height 110
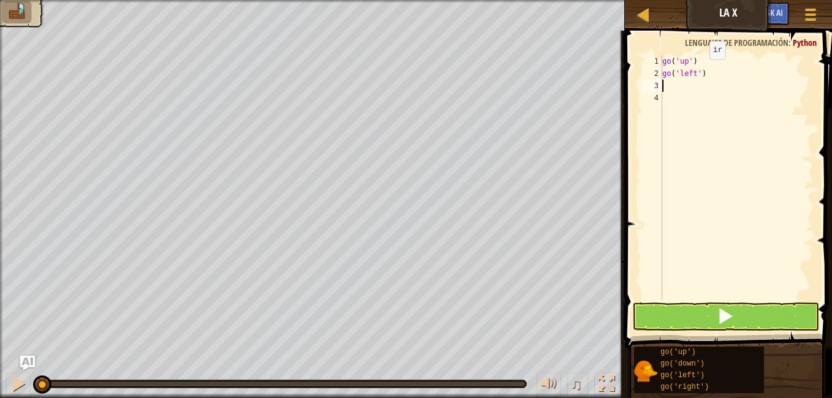
click at [699, 72] on div "go ( 'up' ) go ( 'left' )" at bounding box center [737, 190] width 154 height 270
type textarea "go('left')"
click at [673, 91] on div "go ( 'up' ) go ( 'left' )" at bounding box center [737, 190] width 154 height 270
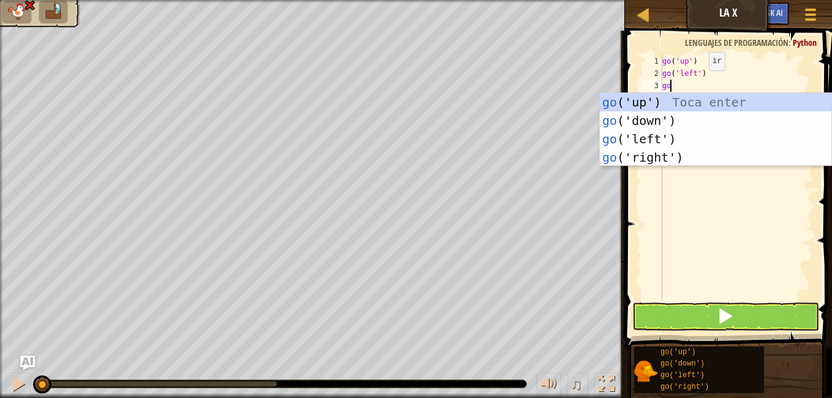
type textarea "g"
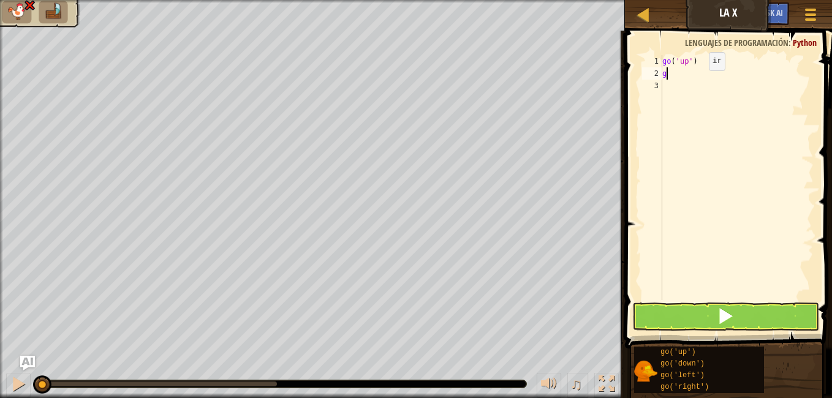
type textarea "go"
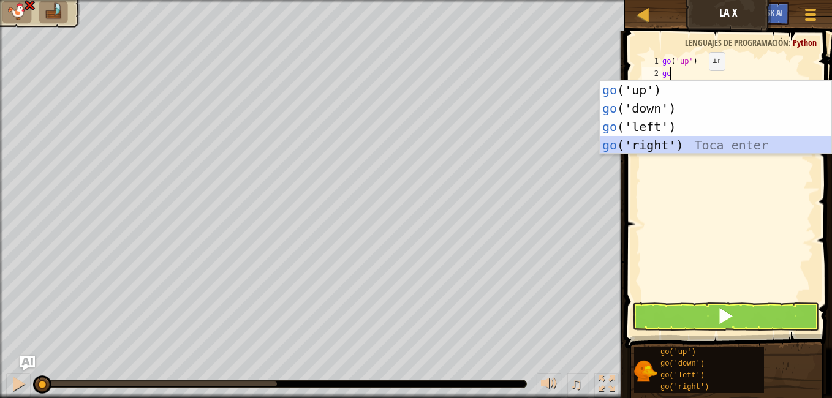
click at [620, 142] on div "go ('up') Toca enter go ('down') Toca enter go ('left') Toca enter go ('right')…" at bounding box center [716, 136] width 232 height 110
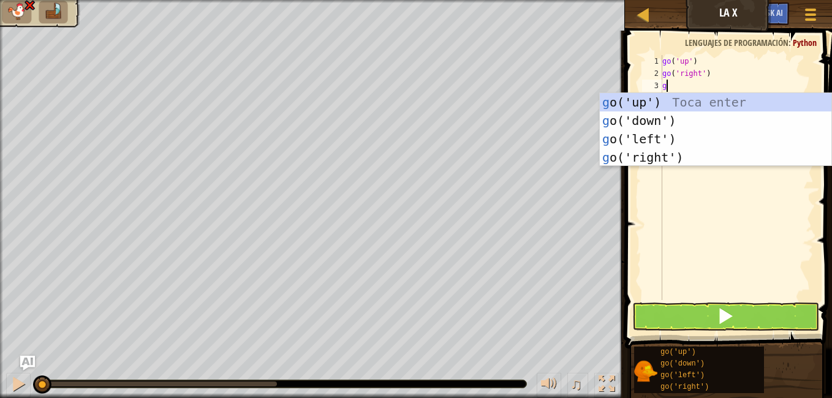
type textarea "go"
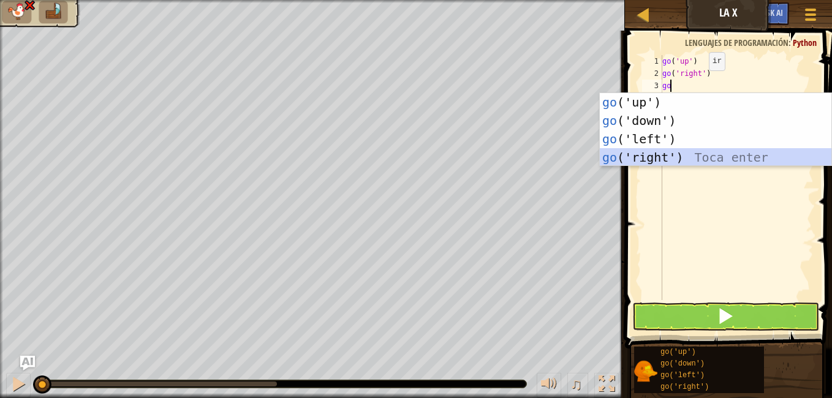
click at [659, 158] on div "go ('up') Toca enter go ('down') Toca enter go ('left') Toca enter go ('right')…" at bounding box center [716, 148] width 232 height 110
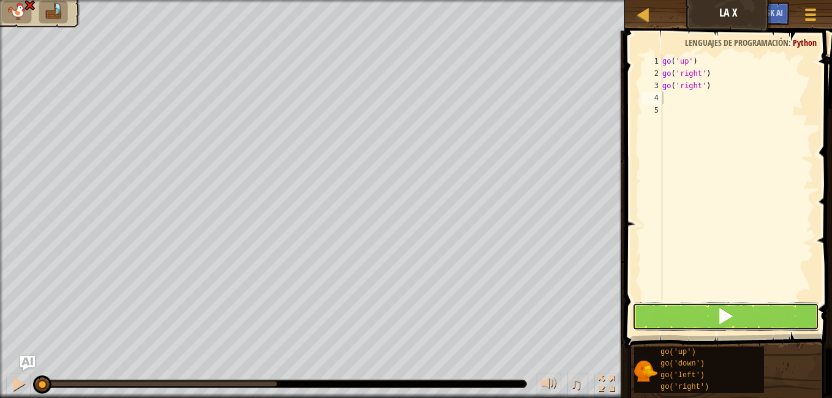
click at [666, 321] on button at bounding box center [726, 317] width 187 height 28
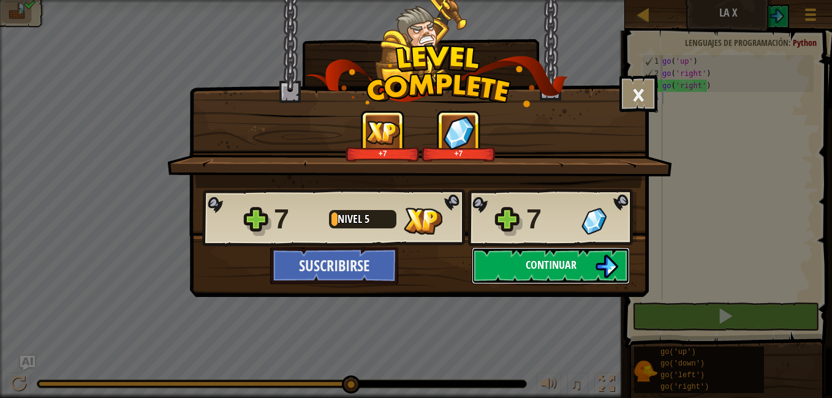
click at [530, 265] on span "Continuar" at bounding box center [551, 264] width 51 height 15
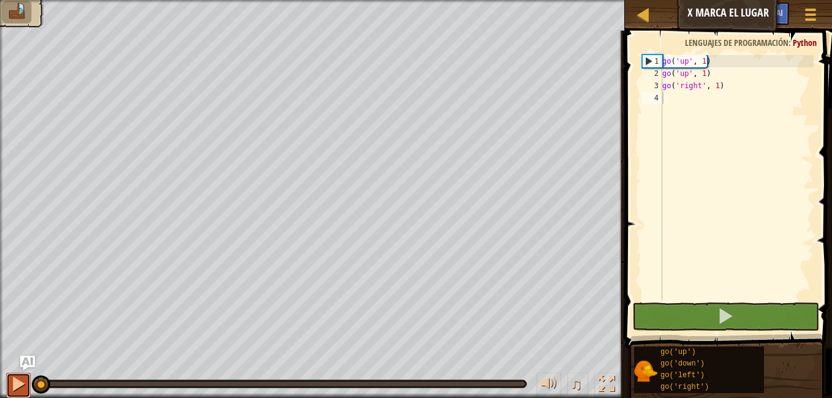
click at [14, 386] on div at bounding box center [18, 384] width 16 height 16
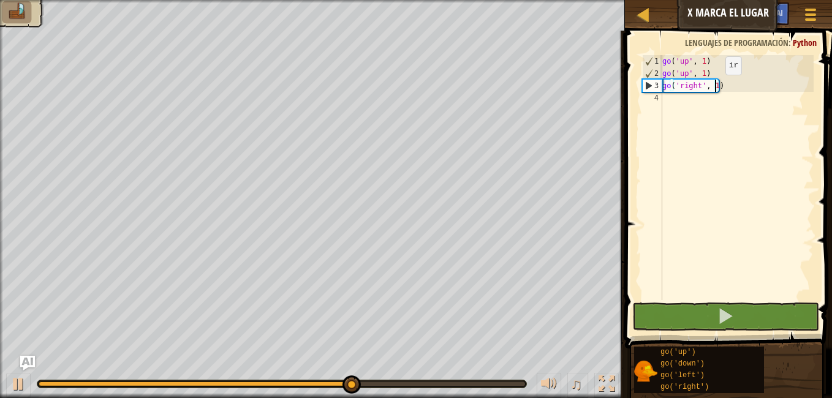
click at [715, 87] on div "go ( 'up' , 1 ) go ( 'up' , 1 ) go ( 'right' , 1 )" at bounding box center [737, 190] width 154 height 270
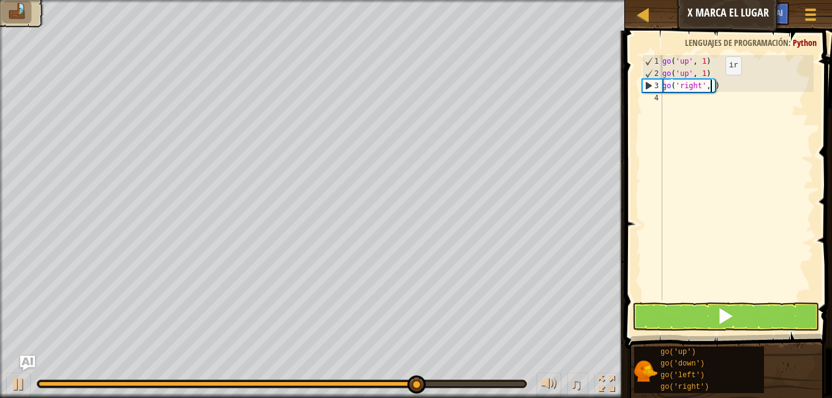
type textarea "go('right', 3)"
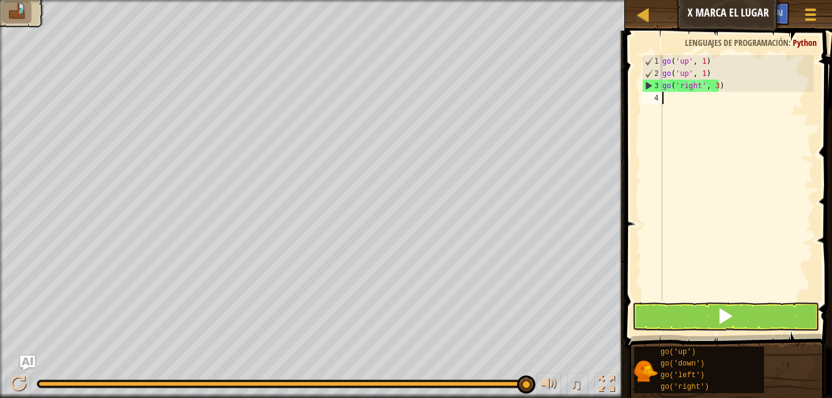
click at [672, 102] on div "go ( 'up' , 1 ) go ( 'up' , 1 ) go ( 'right' , 3 )" at bounding box center [737, 190] width 154 height 270
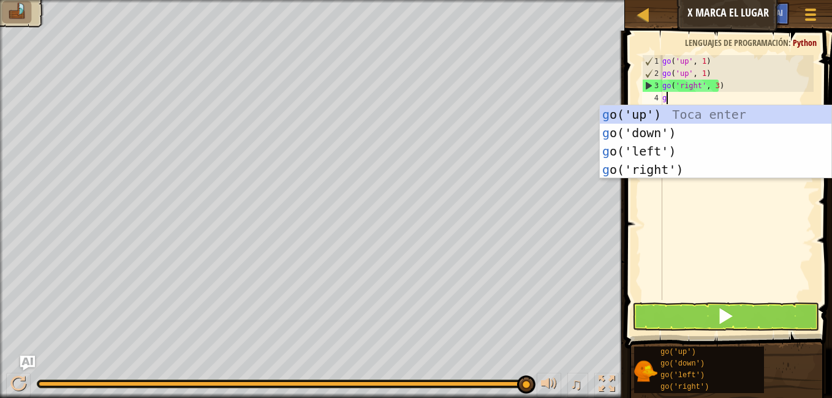
type textarea "go"
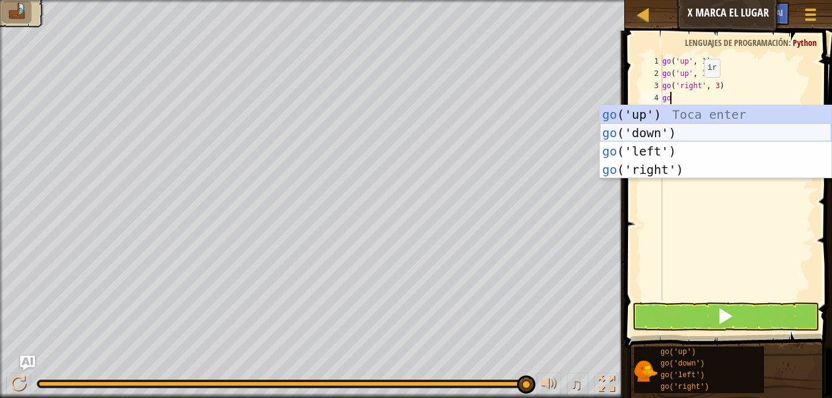
click at [658, 132] on div "go ('up') Toca enter go ('down') Toca enter go ('left') Toca enter go ('right')…" at bounding box center [716, 160] width 232 height 110
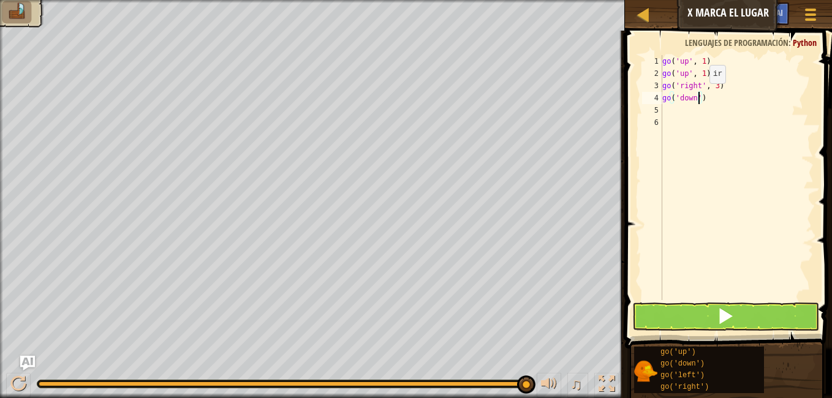
click at [699, 96] on div "go ( 'up' , 1 ) go ( 'up' , 1 ) go ( 'right' , 3 ) go ( 'down' )" at bounding box center [737, 190] width 154 height 270
type textarea "go('down', 2)"
click at [668, 318] on button at bounding box center [726, 317] width 187 height 28
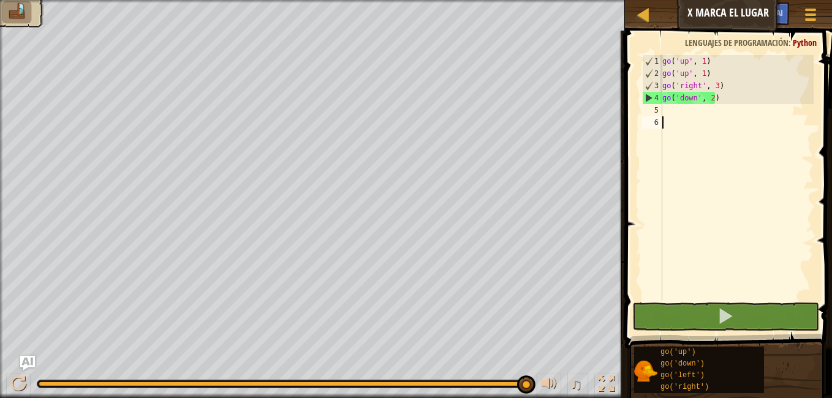
click at [669, 117] on div "go ( 'up' , 1 ) go ( 'up' , 1 ) go ( 'right' , 3 ) go ( 'down' , 2 )" at bounding box center [737, 190] width 154 height 270
click at [666, 104] on div "go ( 'up' , 1 ) go ( 'up' , 1 ) go ( 'right' , 3 ) go ( 'down' , 2 )" at bounding box center [737, 190] width 154 height 270
type textarea "go('down', 2)"
click at [666, 109] on div "go ( 'up' , 1 ) go ( 'up' , 1 ) go ( 'right' , 3 ) go ( 'down' , 2 )" at bounding box center [737, 190] width 154 height 270
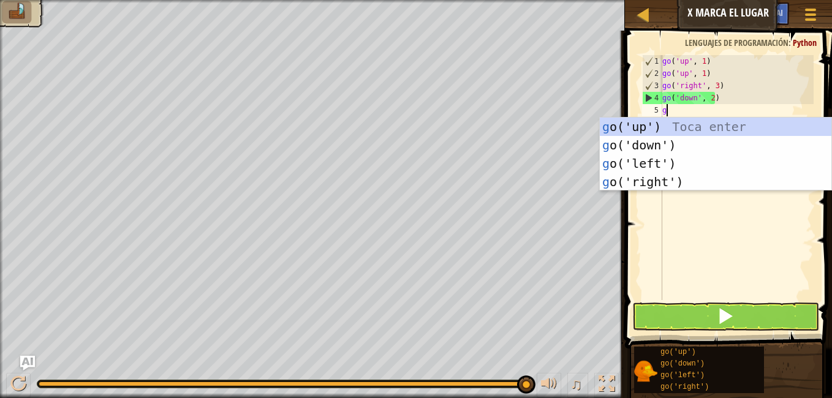
type textarea "go"
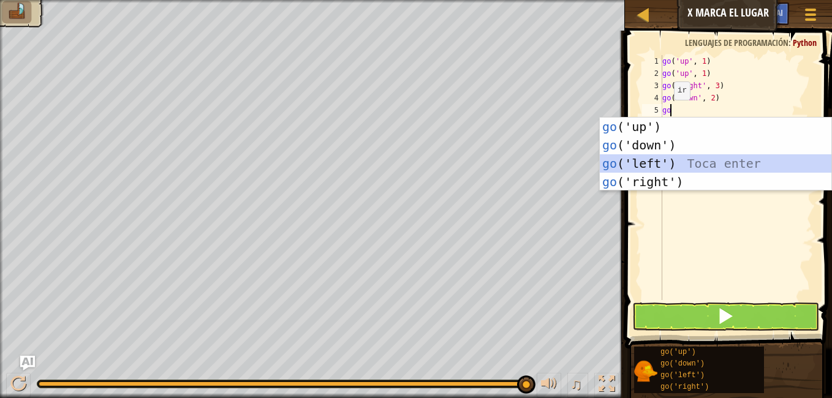
click at [642, 160] on div "go ('up') Toca enter go ('down') Toca enter go ('left') Toca enter go ('right')…" at bounding box center [716, 173] width 232 height 110
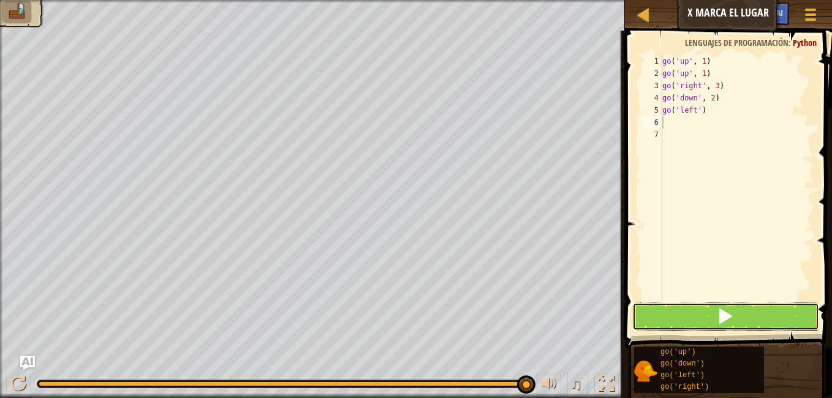
click at [694, 309] on button at bounding box center [726, 317] width 187 height 28
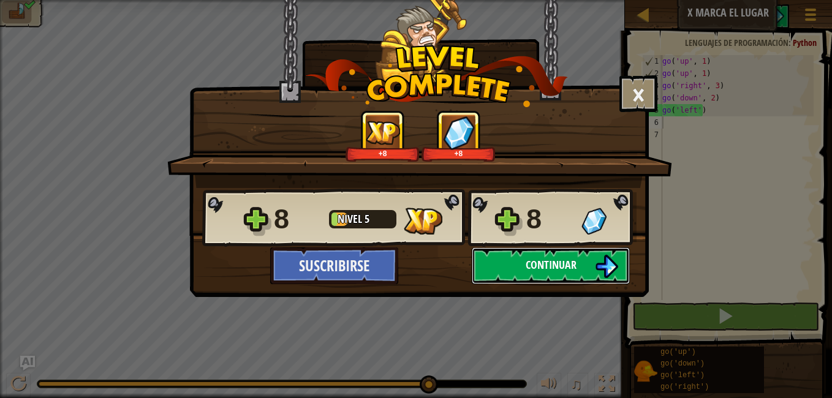
click at [560, 264] on span "Continuar" at bounding box center [551, 264] width 51 height 15
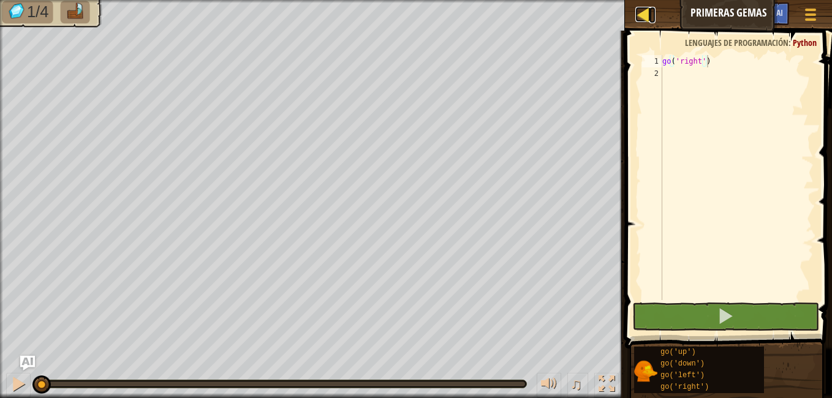
click at [644, 12] on div at bounding box center [643, 14] width 15 height 15
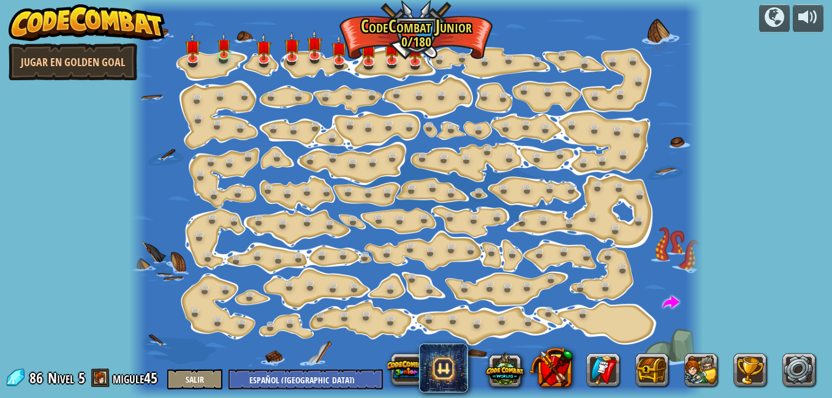
select select "es-419"
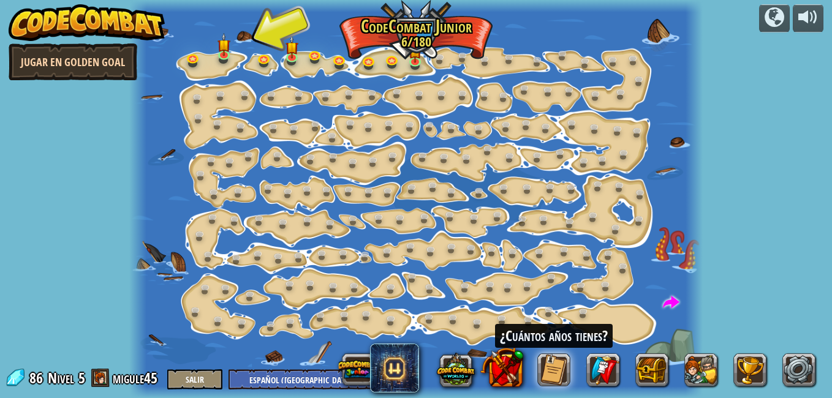
click at [85, 67] on link "Jugar en Golden Goal" at bounding box center [73, 62] width 129 height 37
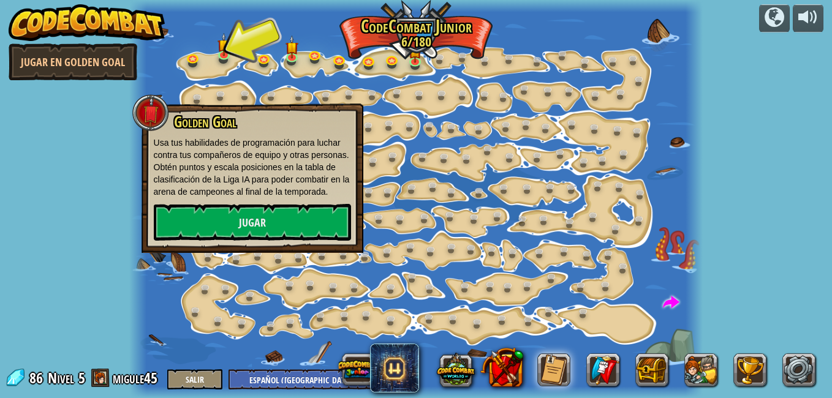
click at [95, 188] on div "powered by [PERSON_NAME] en Golden Goal Cambio de Paso (Bloqueado) Cambiar los …" at bounding box center [416, 199] width 832 height 398
click at [669, 303] on span at bounding box center [671, 303] width 17 height 17
select select "es-419"
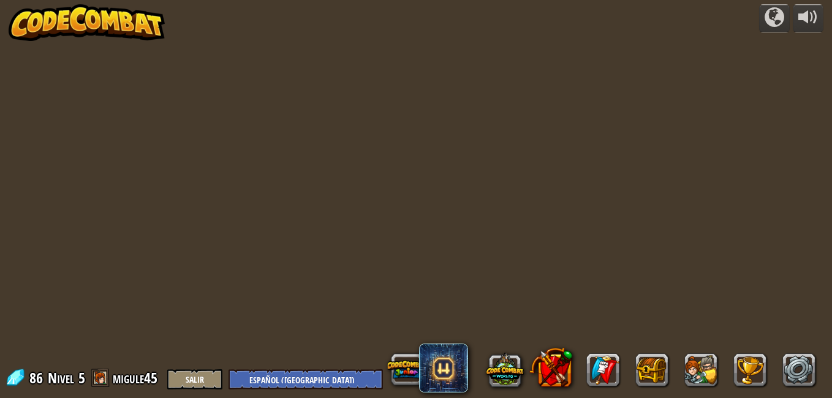
select select "es-419"
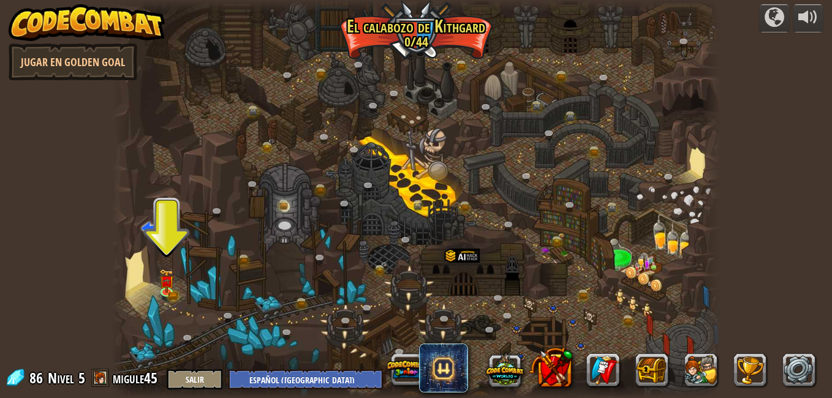
select select "es-419"
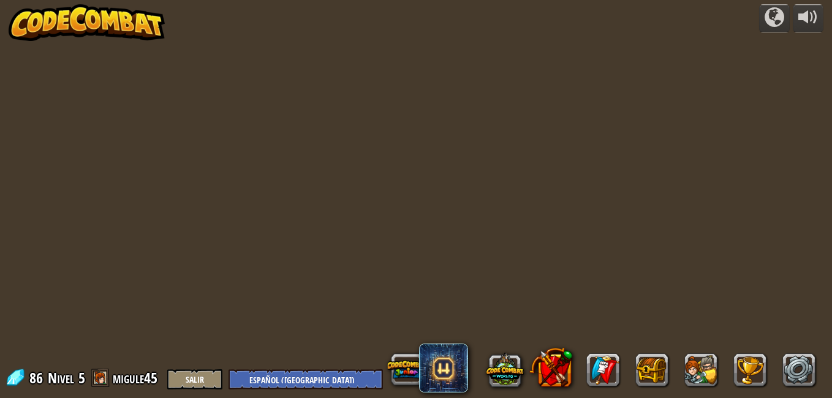
select select "es-419"
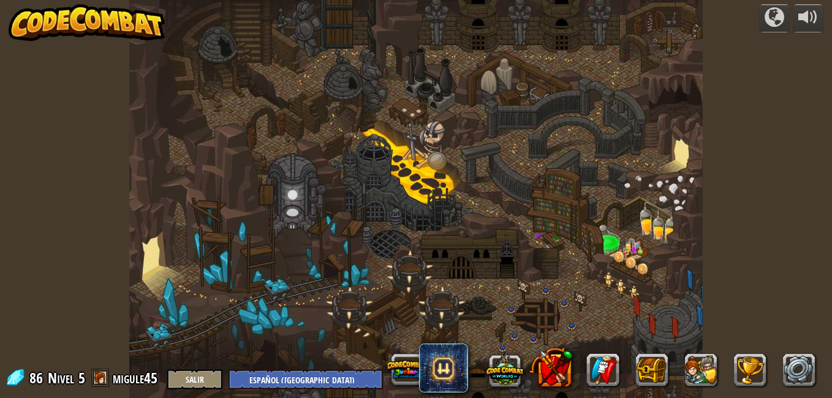
select select "es-419"
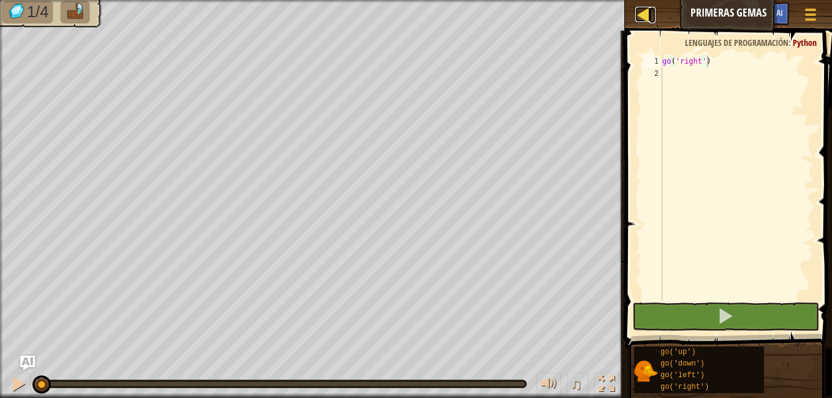
click at [645, 18] on div at bounding box center [643, 14] width 15 height 15
select select "es-419"
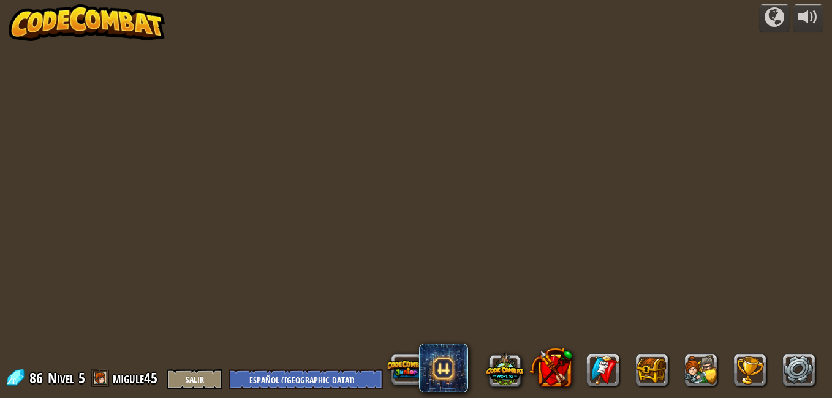
select select "es-419"
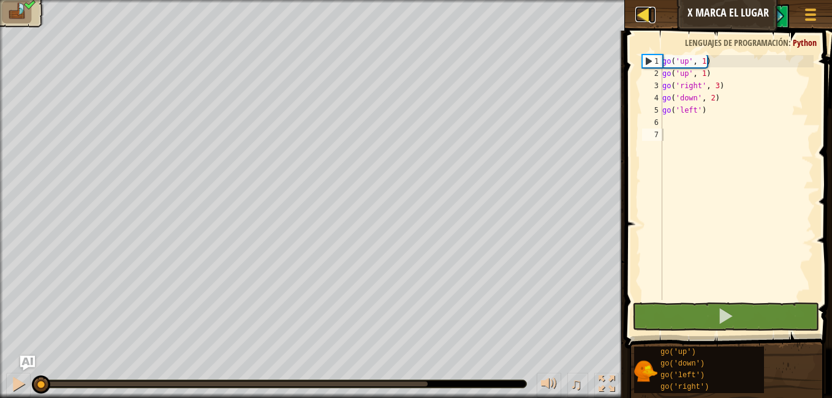
click at [642, 17] on div at bounding box center [643, 14] width 15 height 15
select select "es-419"
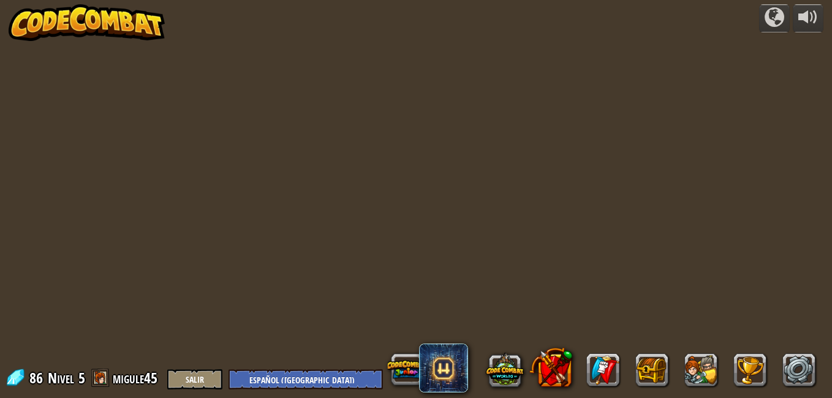
select select "es-419"
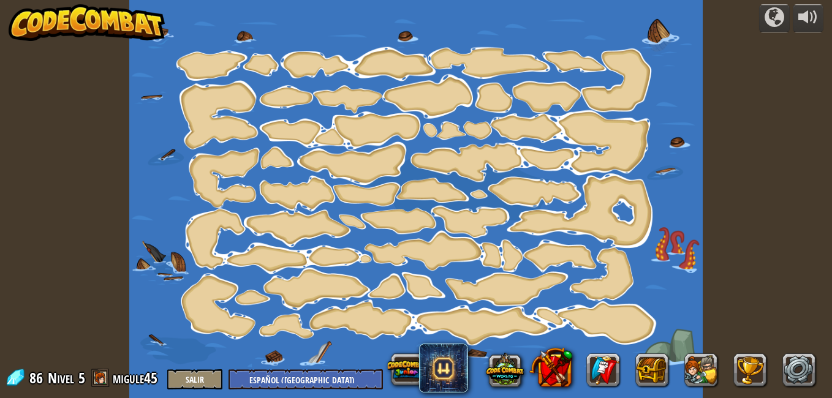
select select "es-419"
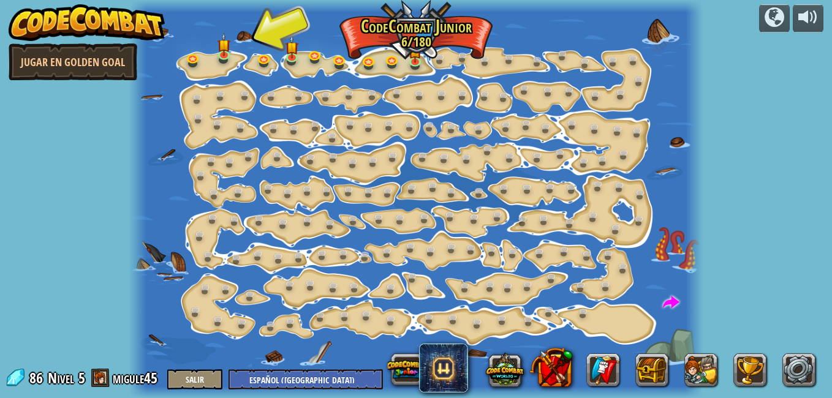
click at [108, 382] on span at bounding box center [100, 378] width 18 height 18
click at [200, 386] on button "Salir" at bounding box center [194, 380] width 55 height 20
